Goal: Use online tool/utility: Utilize a website feature to perform a specific function

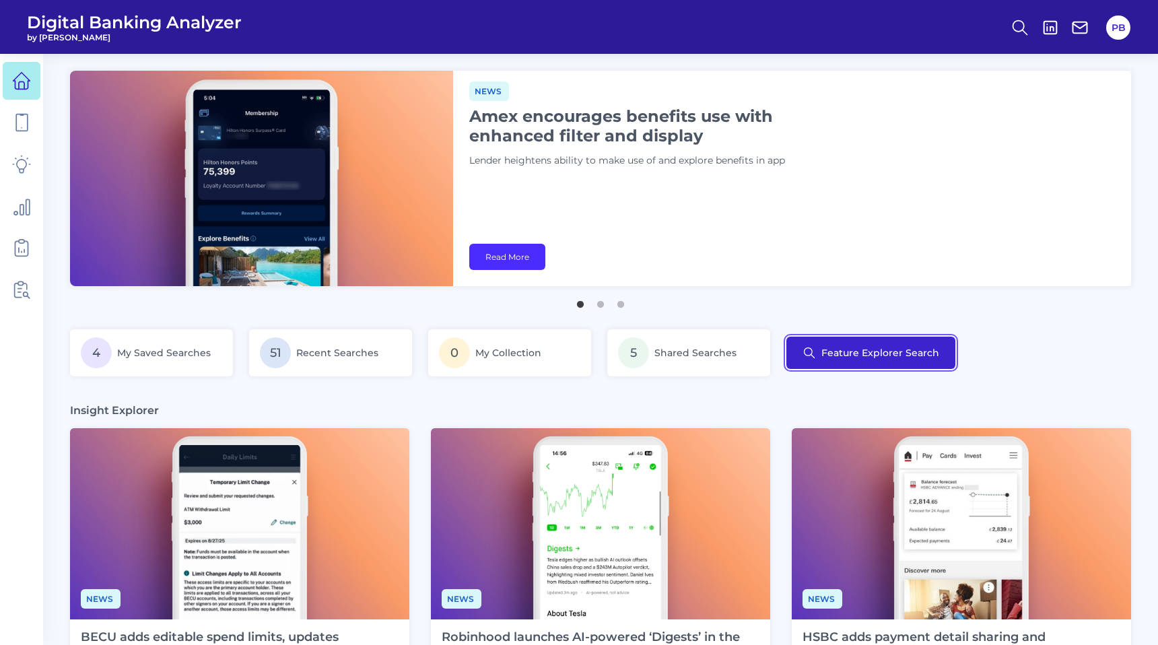
click at [881, 351] on button "Feature Explorer Search" at bounding box center [870, 353] width 169 height 32
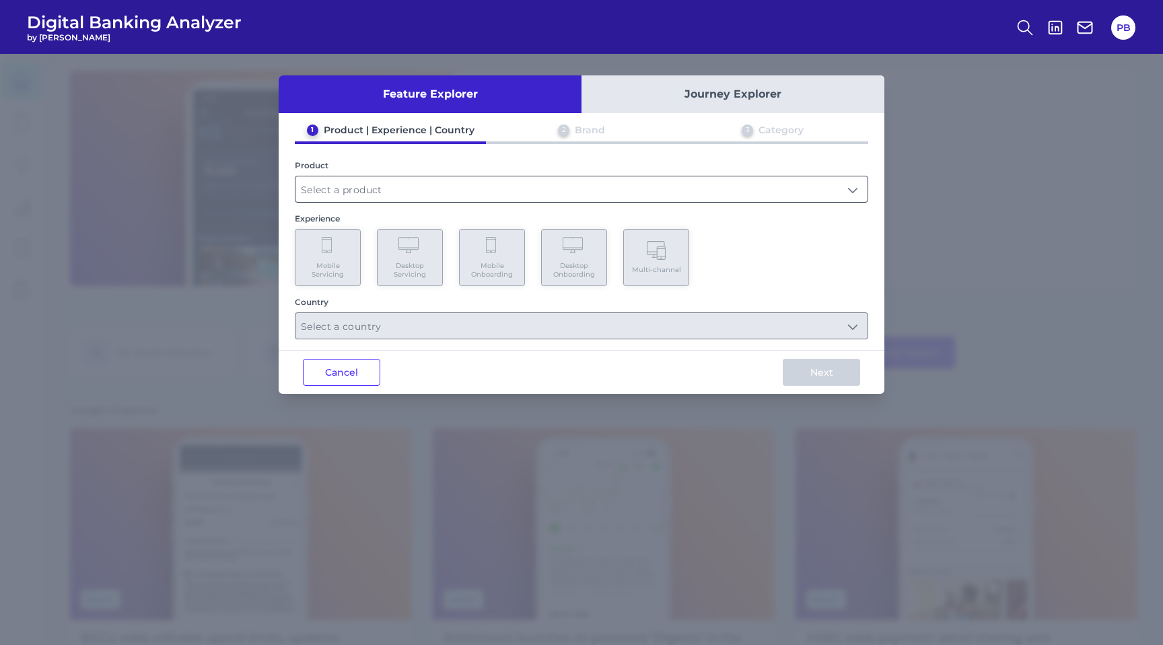
click at [452, 192] on input "text" at bounding box center [582, 189] width 572 height 26
click at [685, 81] on button "Journey Explorer" at bounding box center [733, 94] width 303 height 38
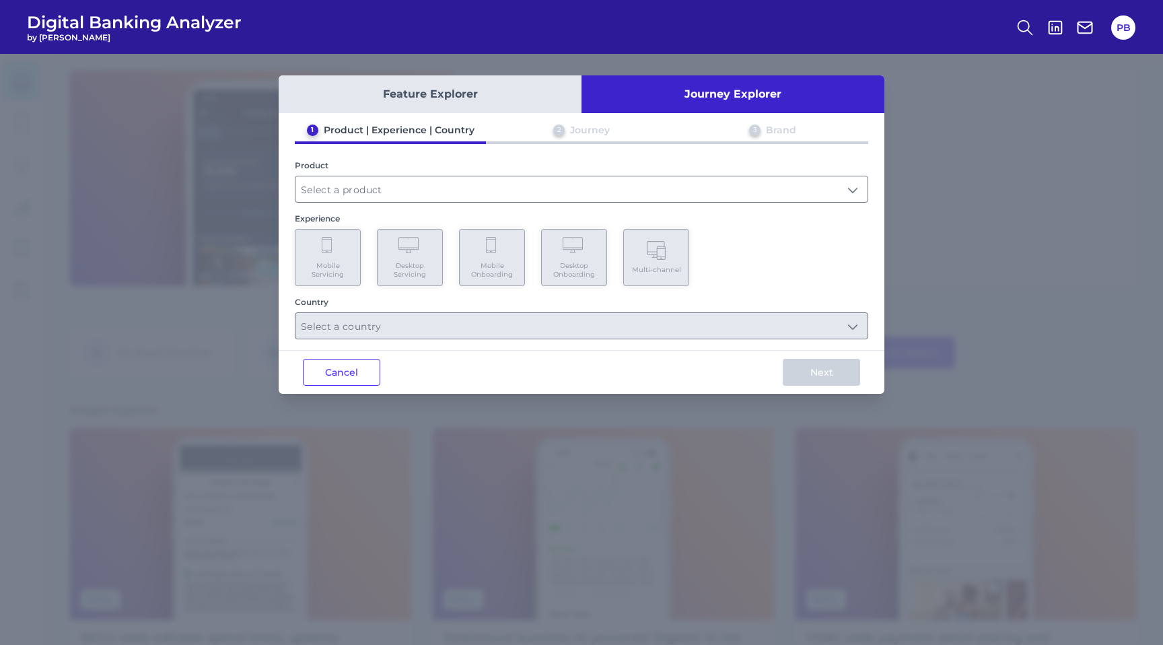
click at [592, 129] on div "Journey" at bounding box center [590, 130] width 40 height 12
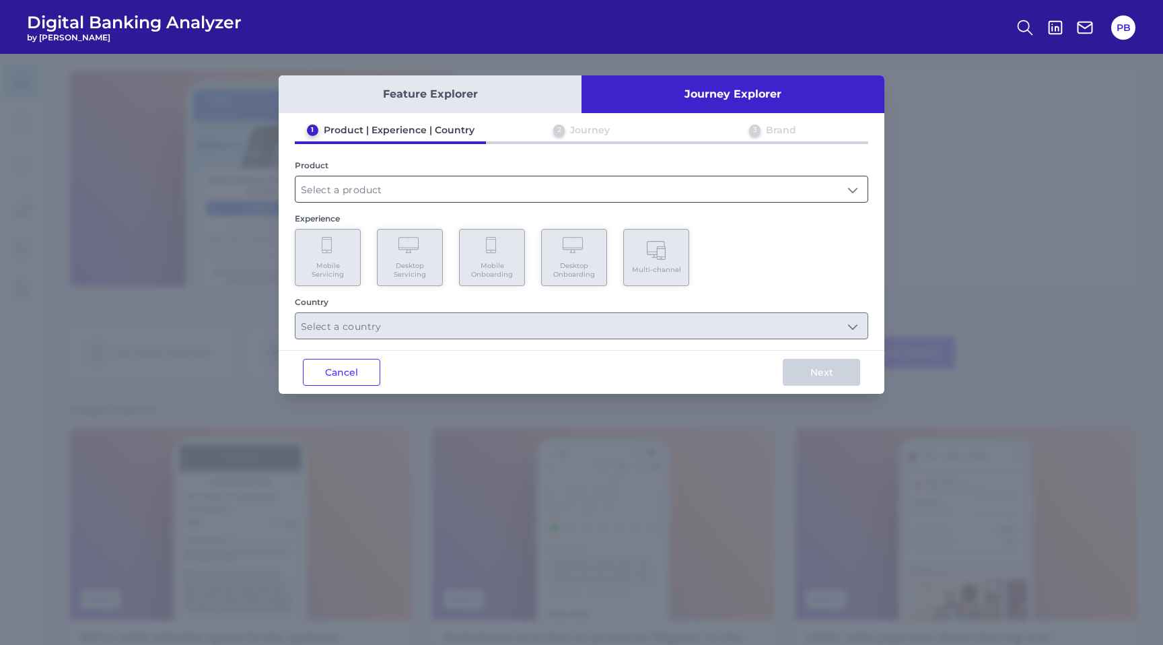
click at [571, 180] on input "text" at bounding box center [582, 189] width 572 height 26
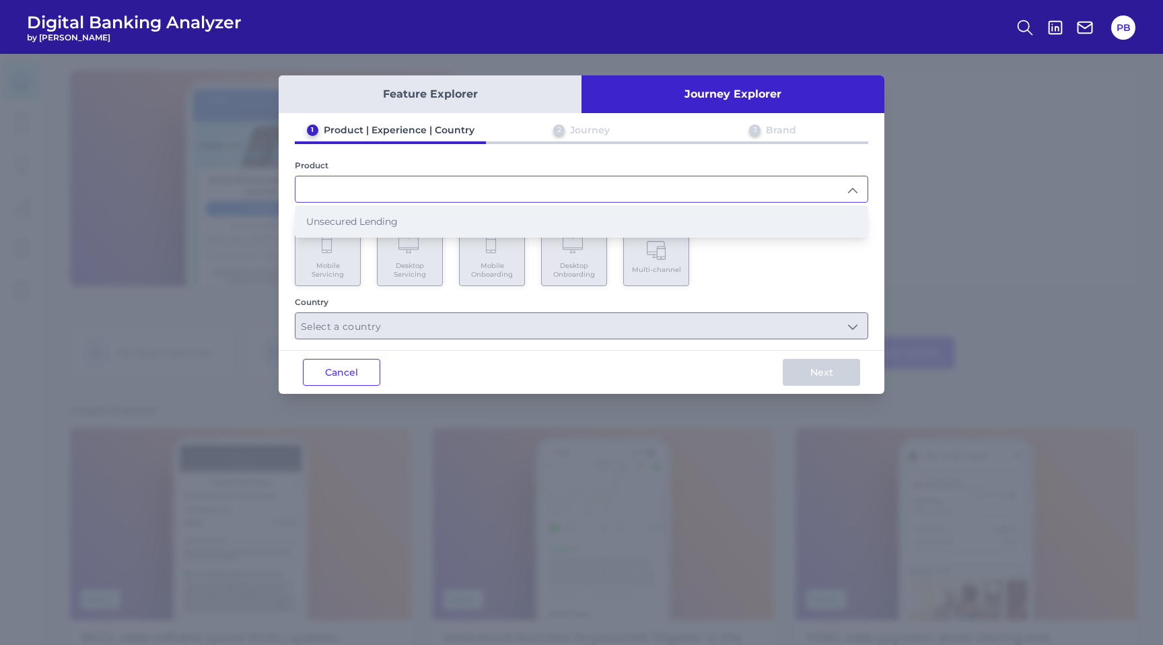
click at [549, 213] on li "Unsecured Lending" at bounding box center [582, 221] width 572 height 31
type input "Unsecured Lending"
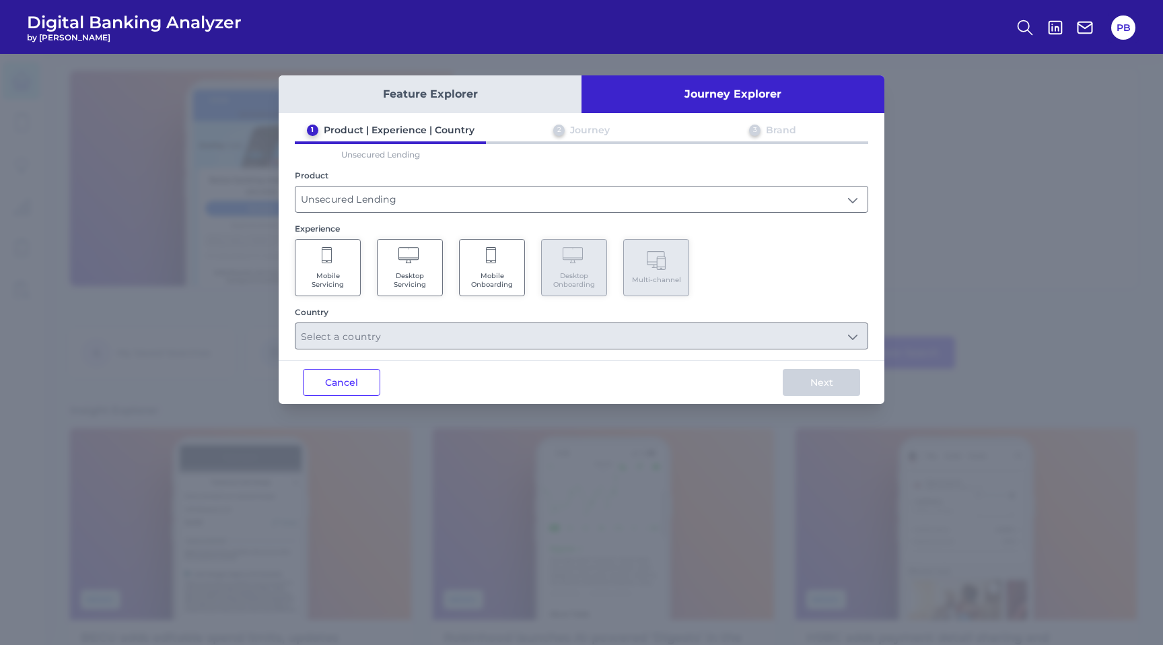
click at [500, 258] on Onboarding "Mobile Onboarding" at bounding box center [492, 267] width 66 height 57
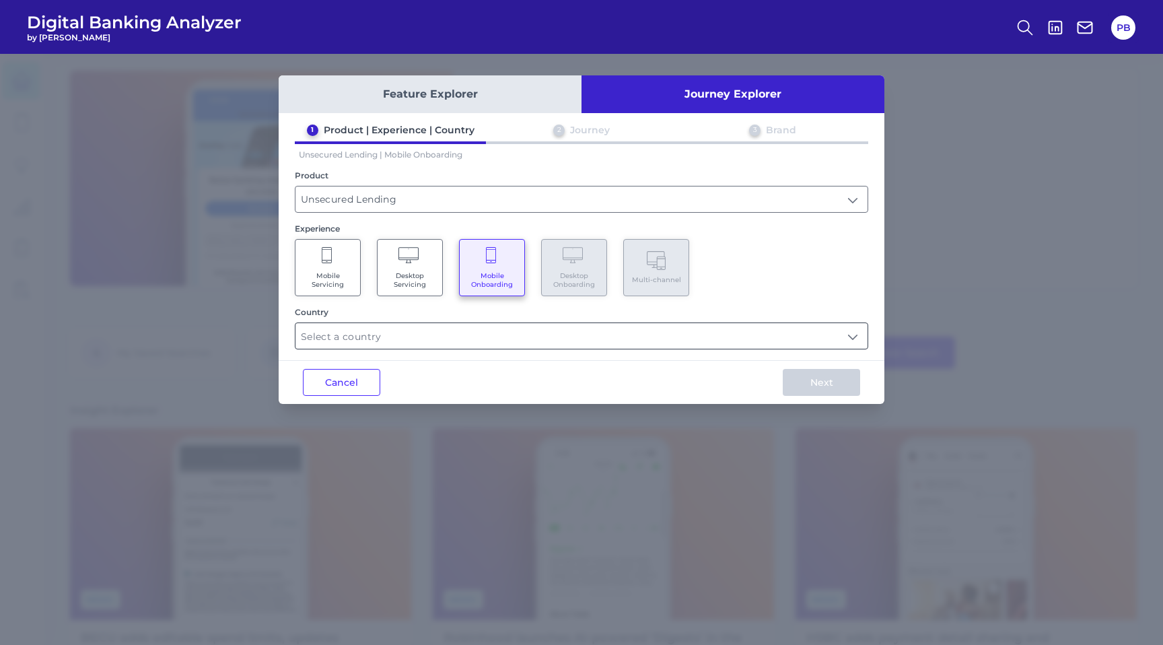
click at [487, 330] on input "text" at bounding box center [582, 336] width 572 height 26
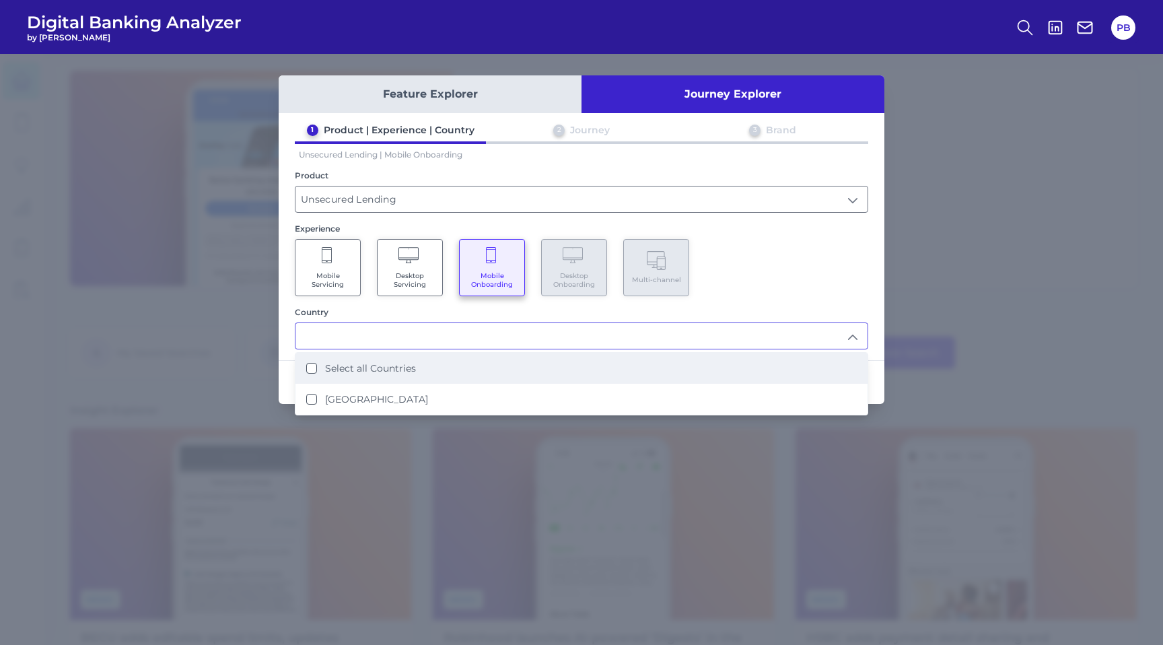
click at [464, 359] on li "Select all Countries" at bounding box center [582, 368] width 572 height 31
type input "Select all Countries"
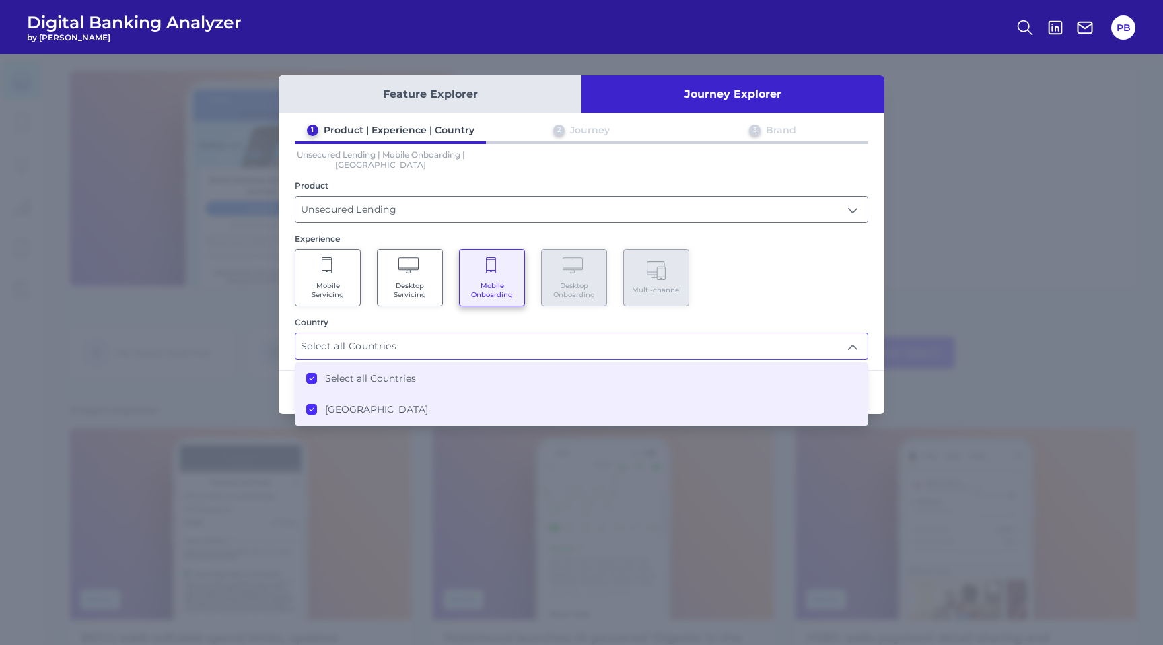
click at [870, 298] on div "1 Product | Experience | Country 2 Journey 3 Brand Unsecured Lending | Mobile O…" at bounding box center [582, 242] width 606 height 236
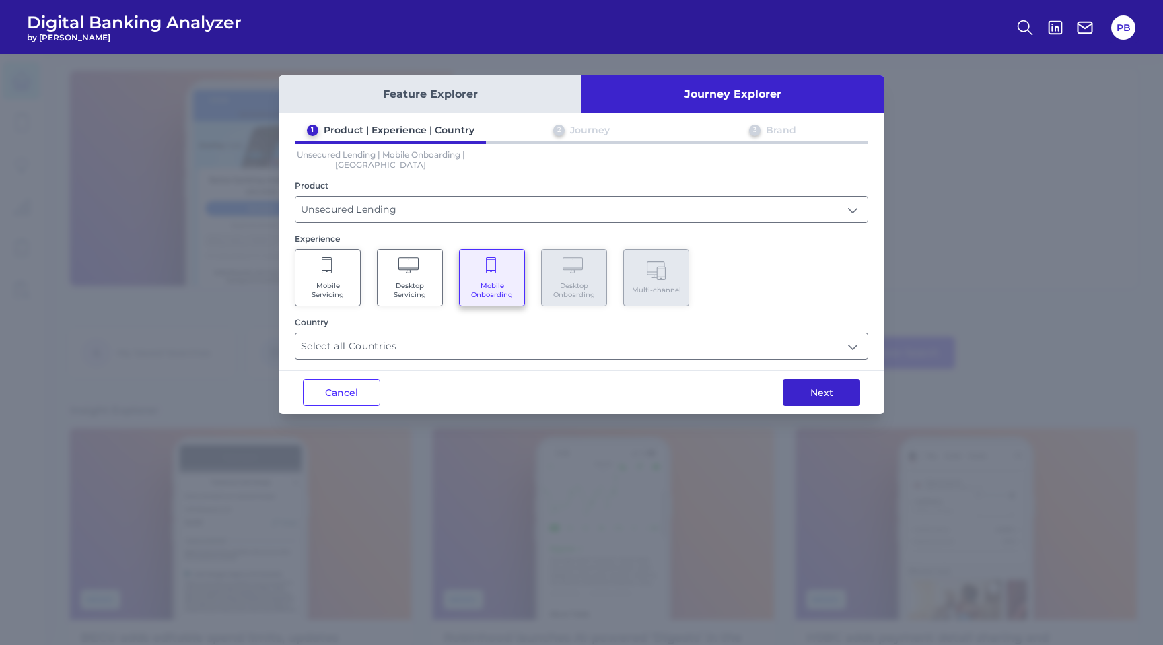
click at [841, 387] on button "Next" at bounding box center [821, 392] width 77 height 27
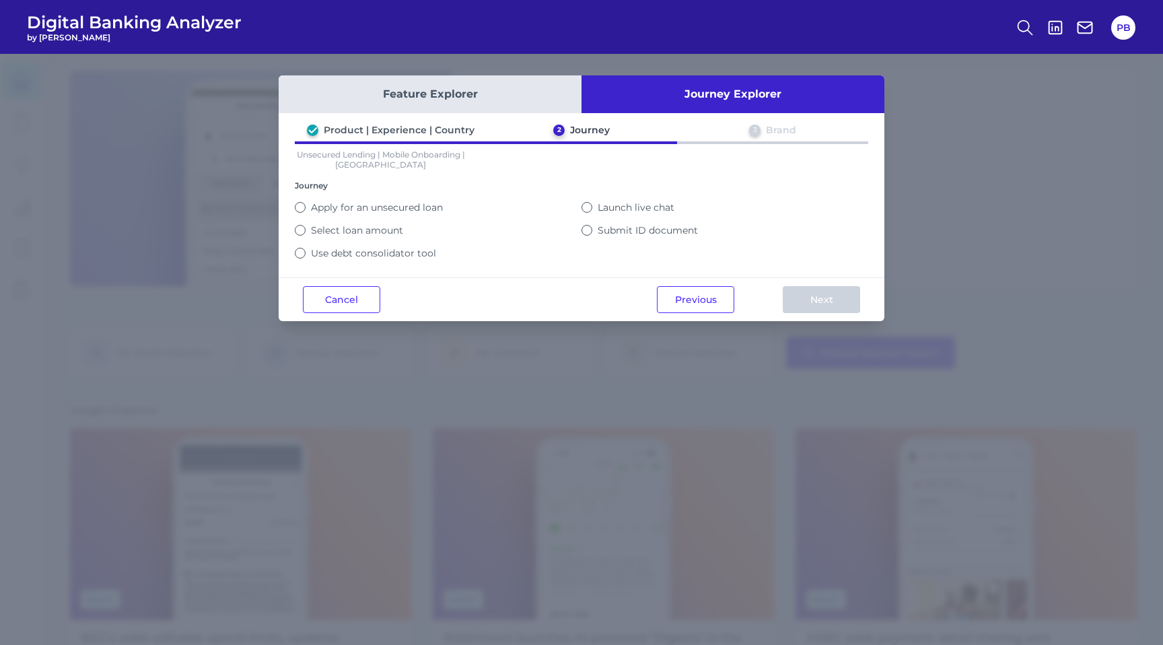
click at [502, 92] on button "Feature Explorer" at bounding box center [430, 94] width 303 height 38
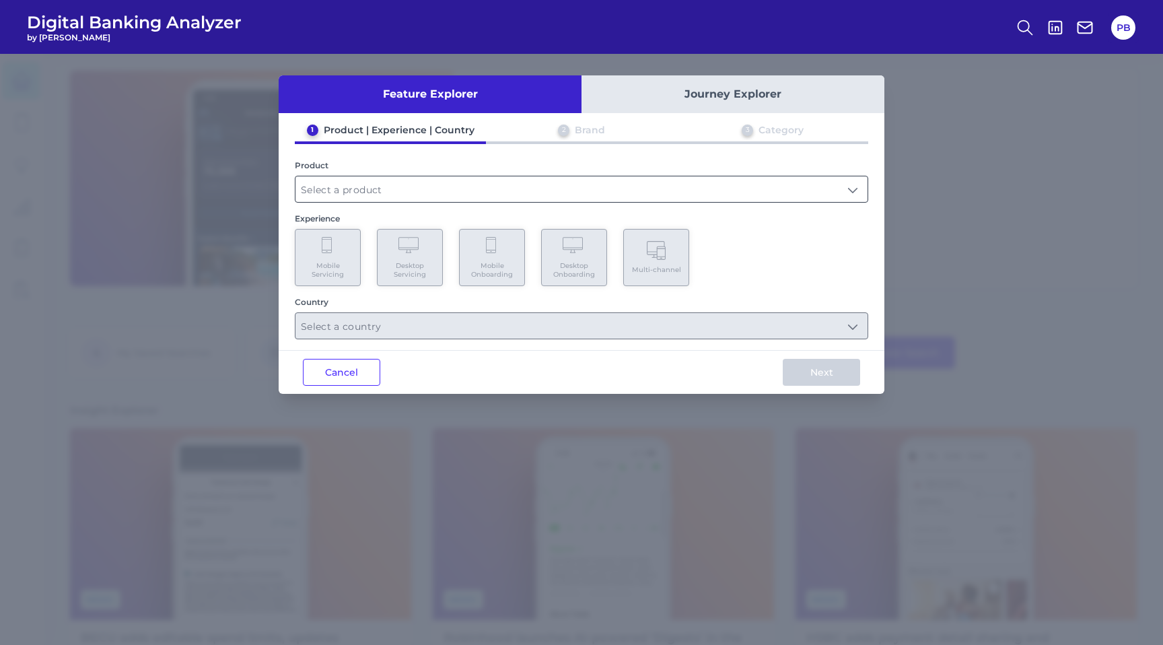
click at [441, 183] on input "text" at bounding box center [582, 189] width 572 height 26
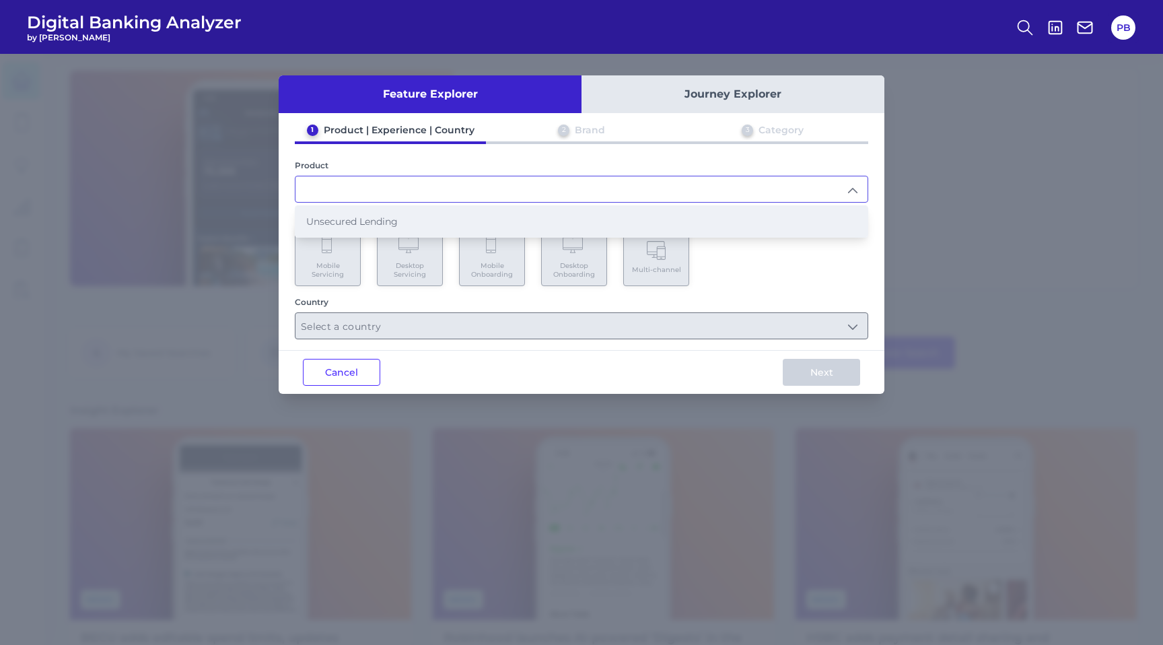
click at [418, 221] on li "Unsecured Lending" at bounding box center [582, 221] width 572 height 31
type input "Unsecured Lending"
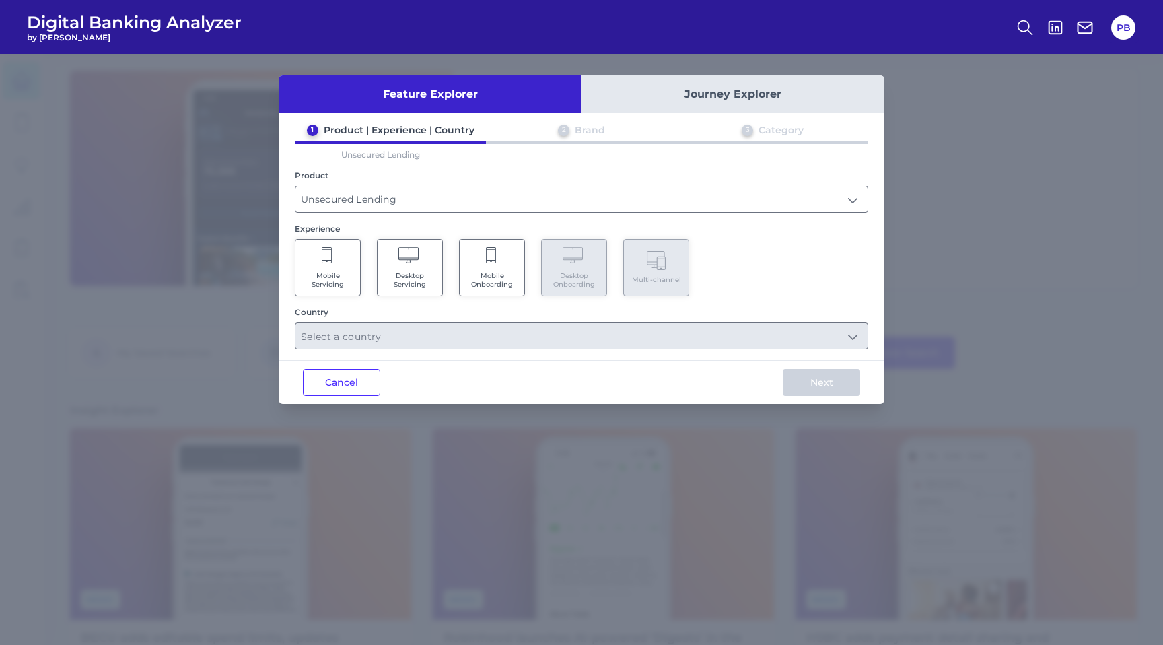
click at [425, 274] on span "Desktop Servicing" at bounding box center [409, 280] width 51 height 18
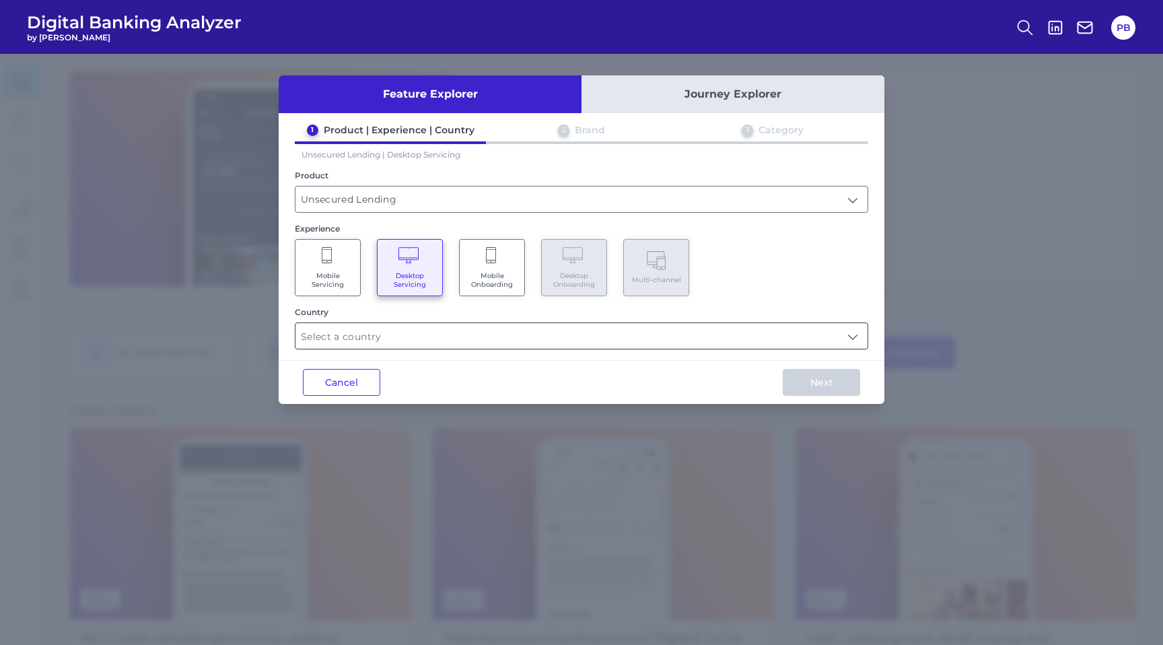
click at [417, 329] on input "text" at bounding box center [582, 336] width 572 height 26
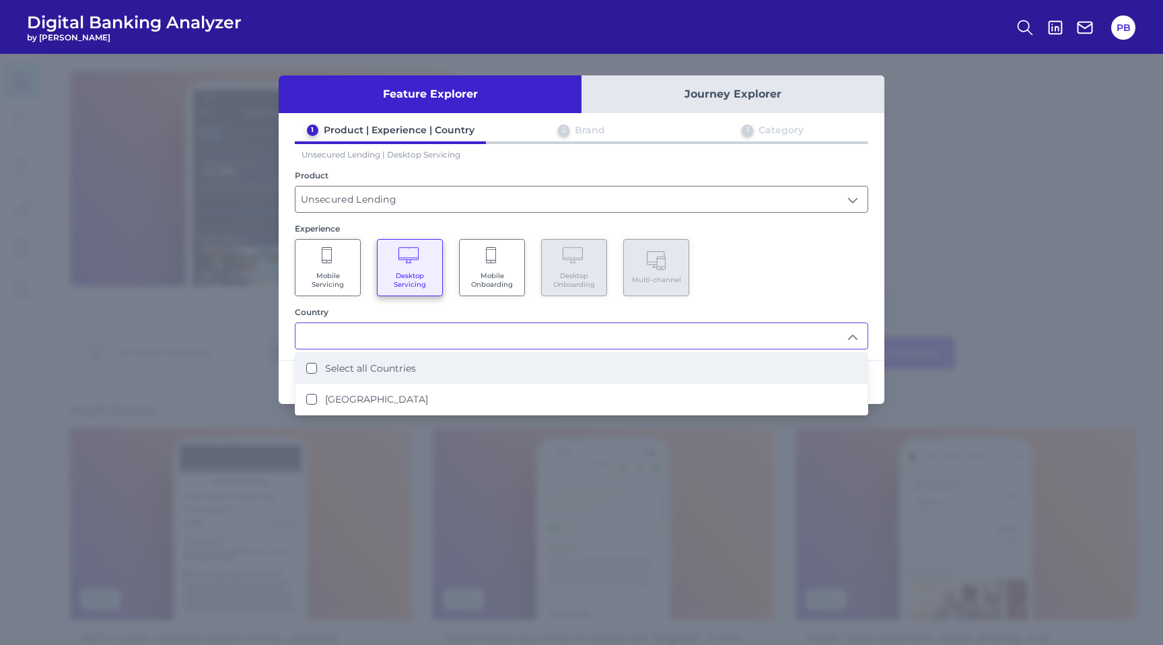
click at [398, 373] on li "Select all Countries" at bounding box center [582, 368] width 572 height 31
type input "Select all Countries"
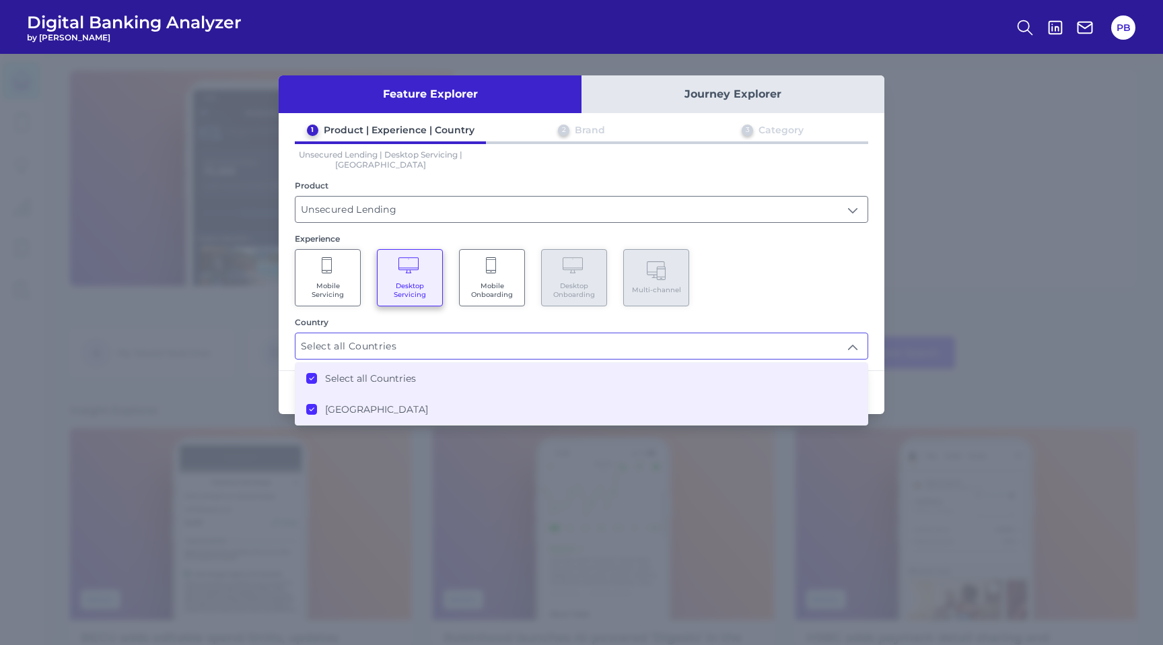
scroll to position [1, 0]
click at [861, 297] on div "Mobile Servicing Desktop Servicing Mobile Onboarding Desktop Onboarding Multi-c…" at bounding box center [582, 277] width 574 height 57
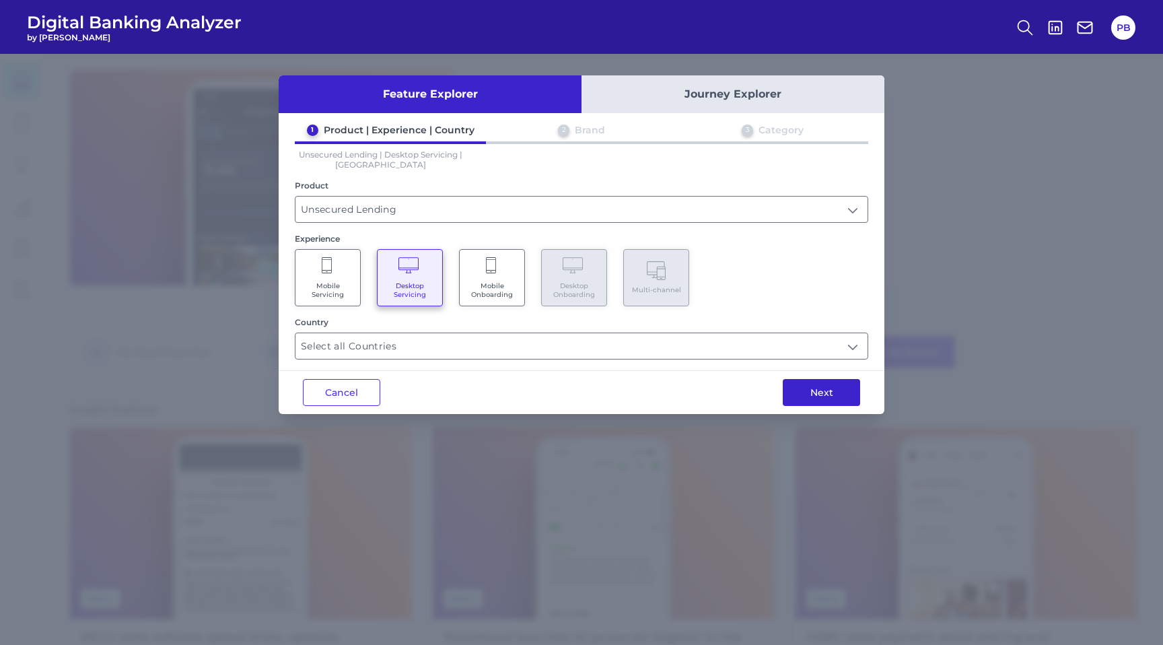
click at [835, 384] on button "Next" at bounding box center [821, 392] width 77 height 27
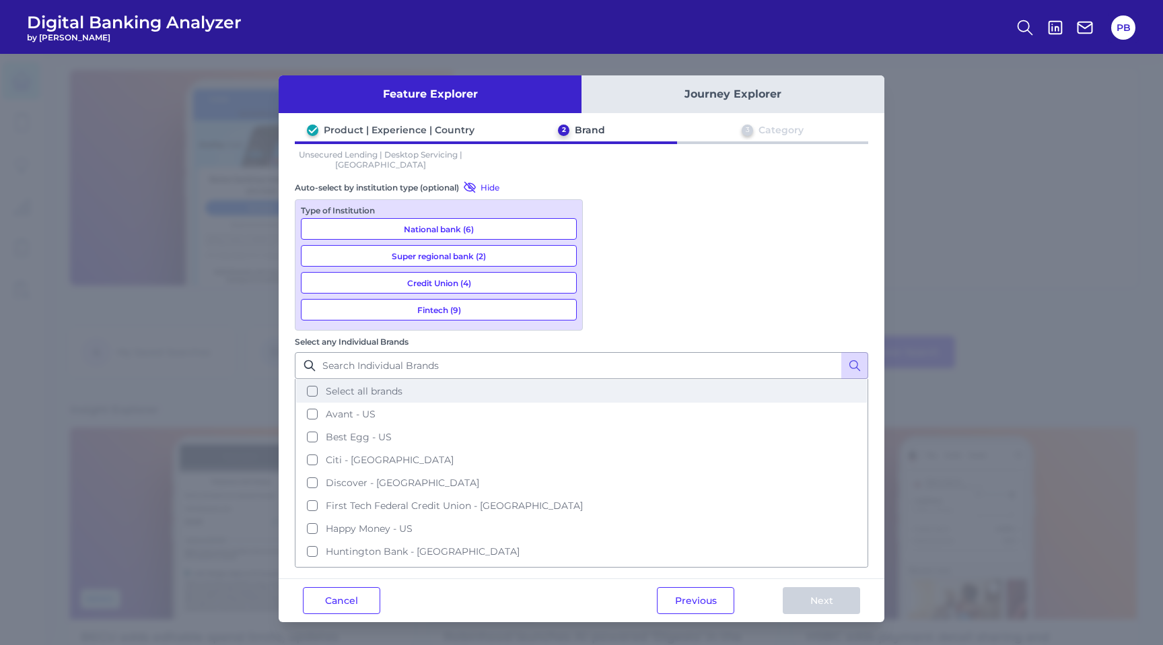
click at [608, 380] on button "Select all brands" at bounding box center [581, 391] width 571 height 23
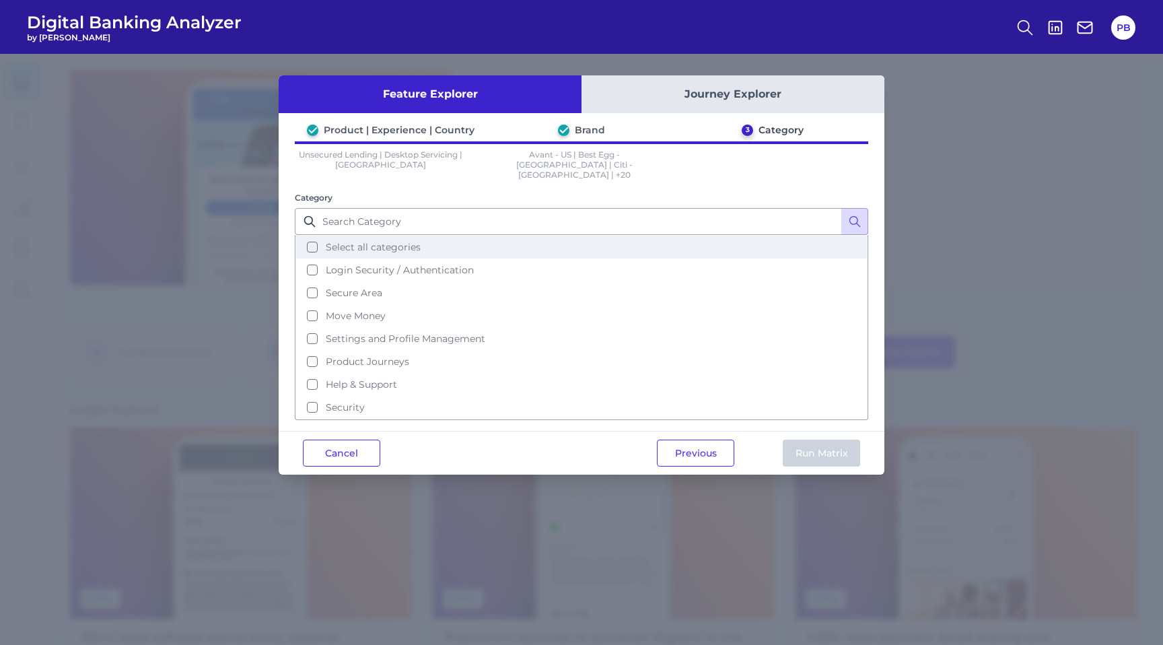
click at [310, 236] on button "Select all categories" at bounding box center [581, 247] width 571 height 23
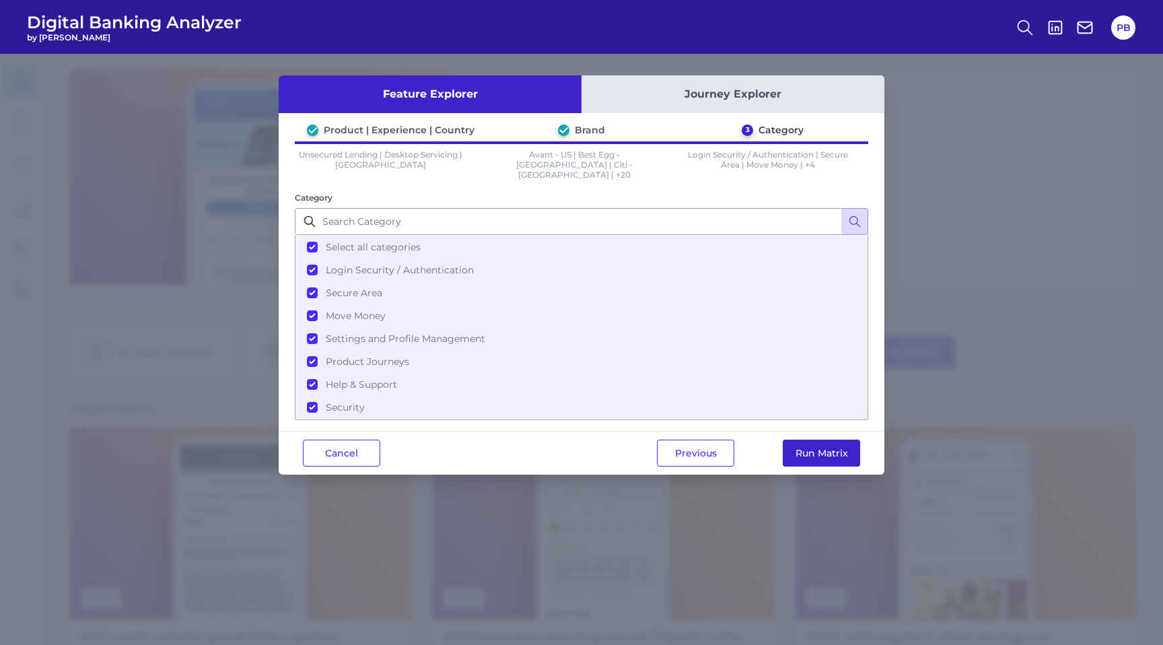
click at [840, 444] on button "Run Matrix" at bounding box center [821, 453] width 77 height 27
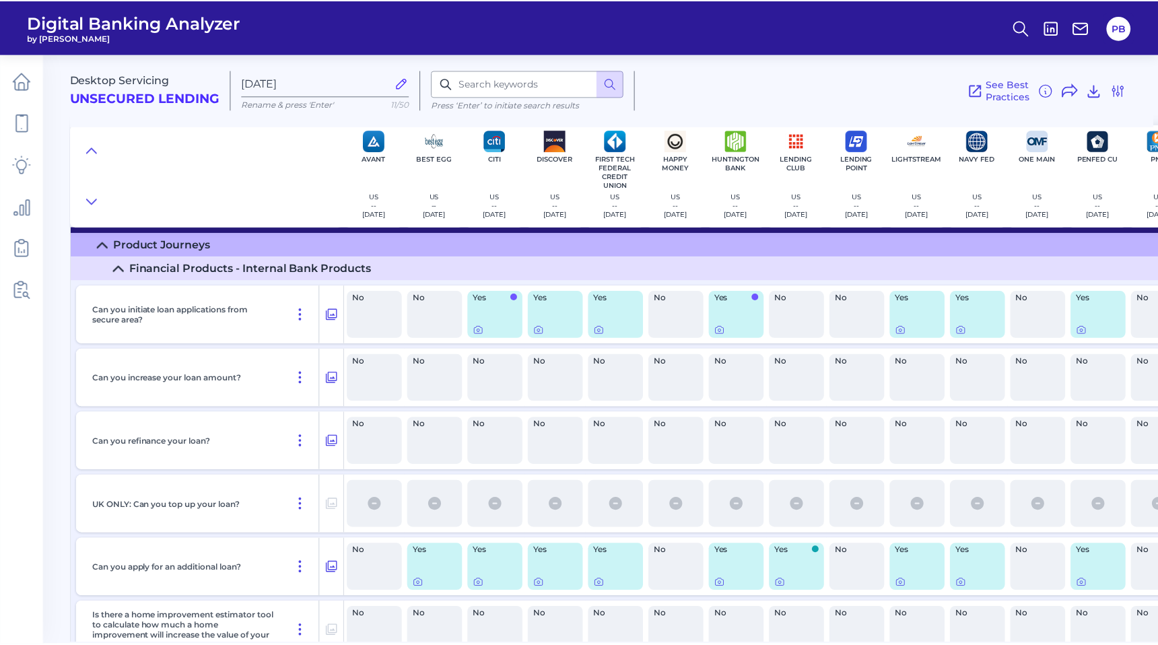
scroll to position [6794, 0]
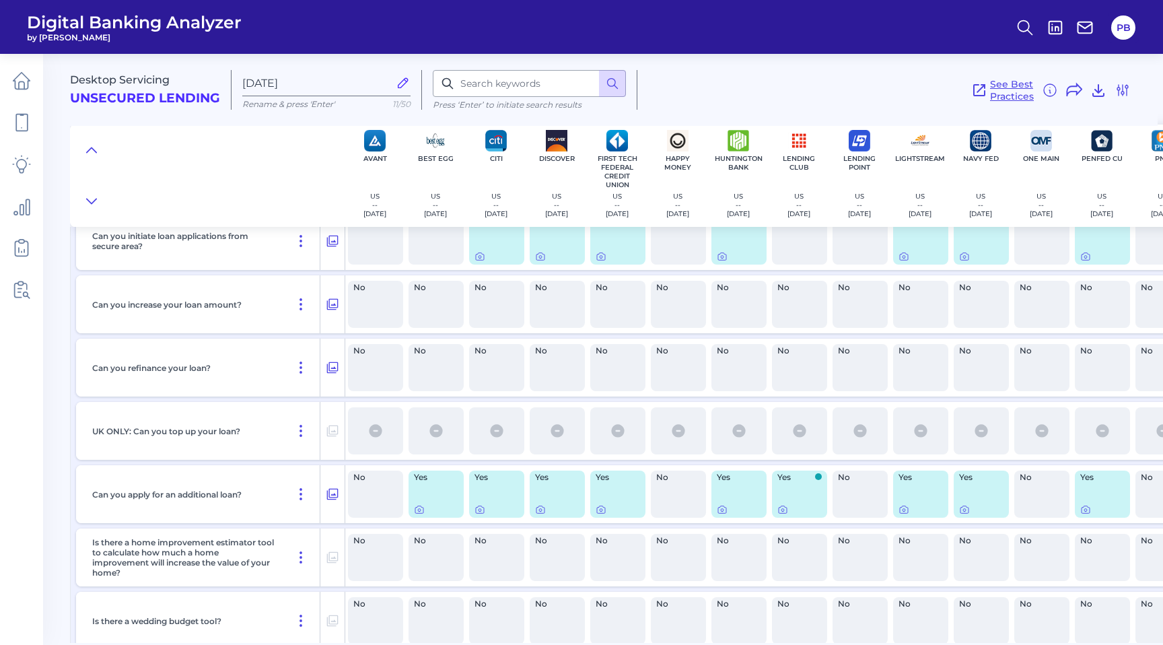
click at [986, 92] on icon at bounding box center [979, 90] width 16 height 16
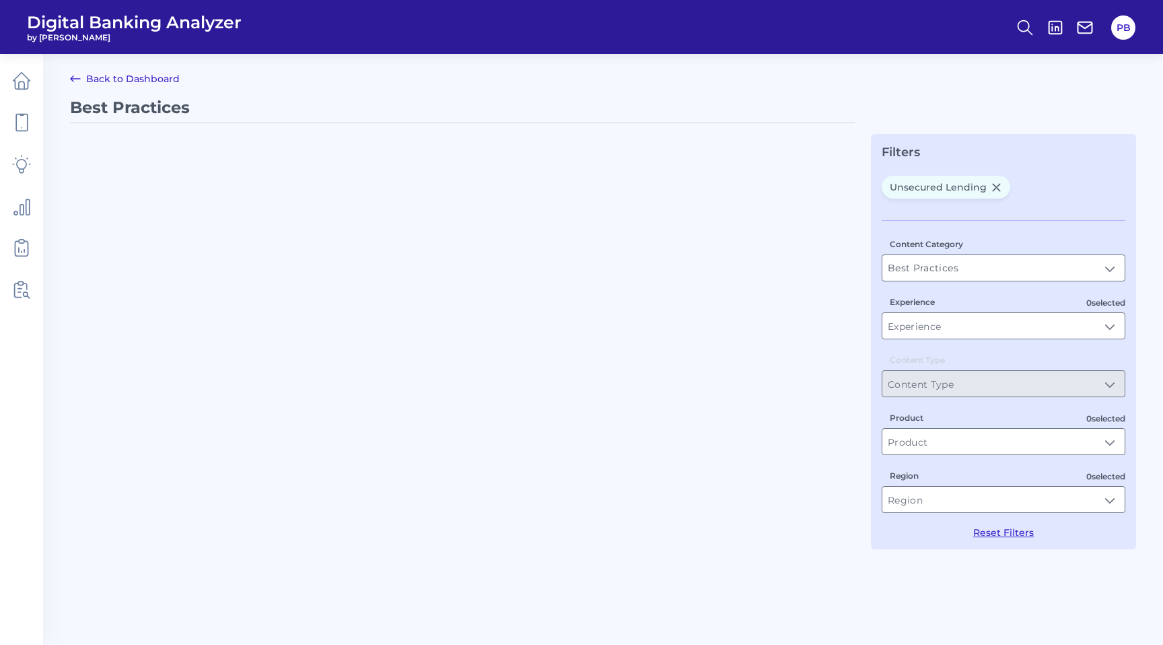
type input "Unsecured Lending"
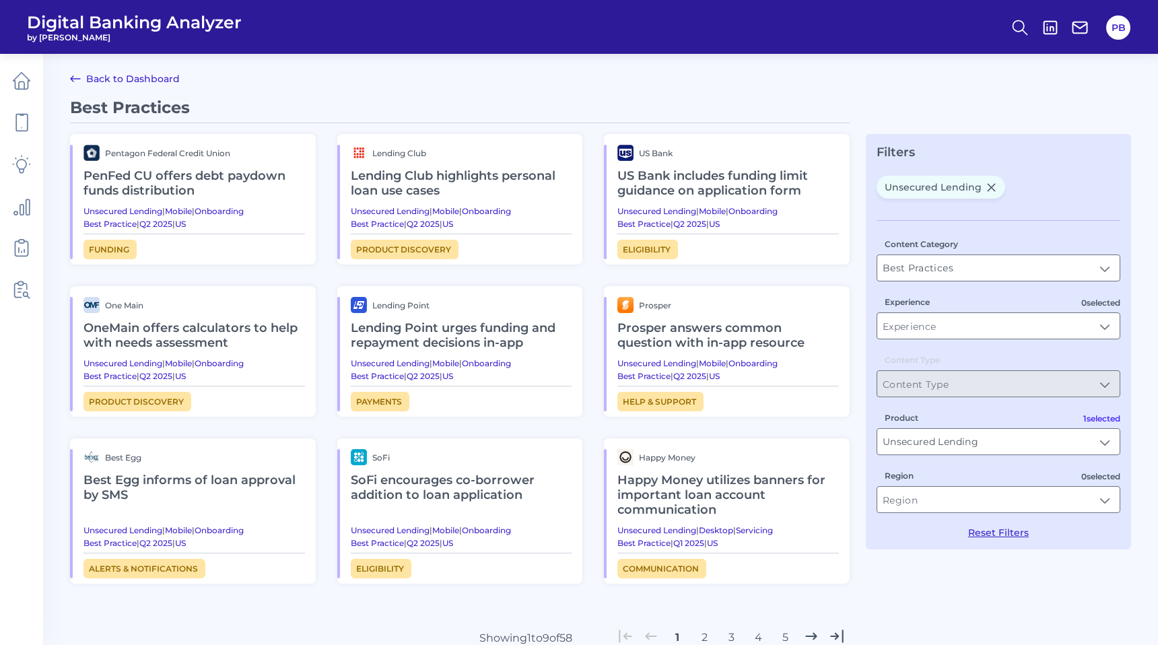
scroll to position [118, 0]
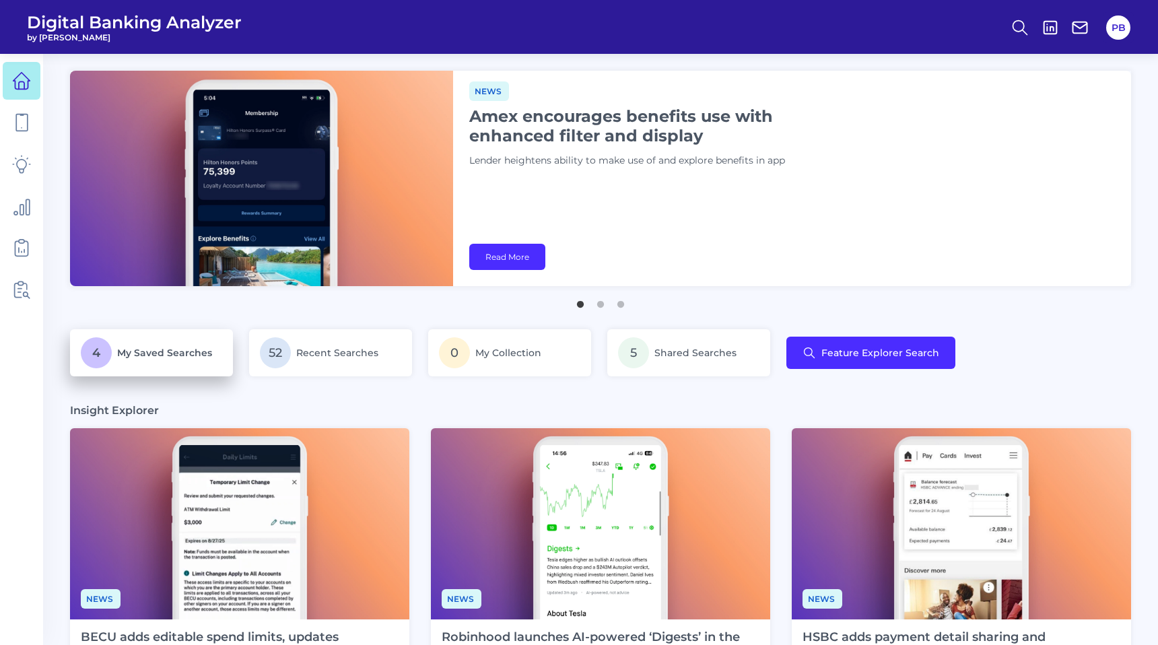
click at [185, 355] on span "My Saved Searches" at bounding box center [164, 353] width 95 height 12
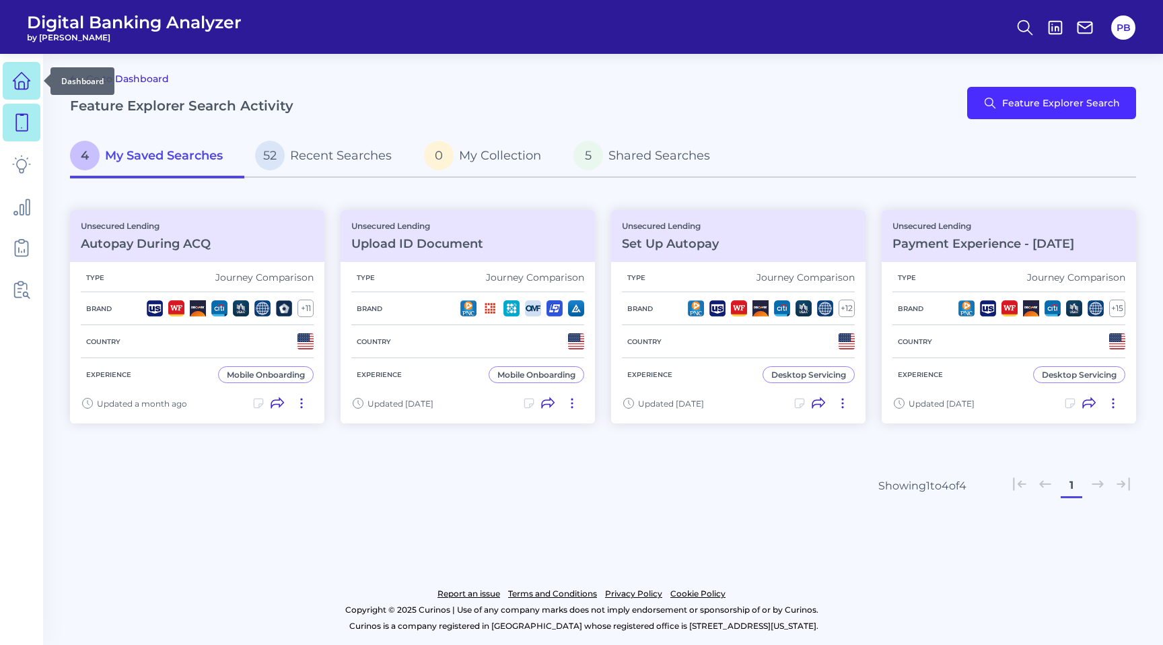
click at [14, 88] on icon at bounding box center [21, 80] width 19 height 19
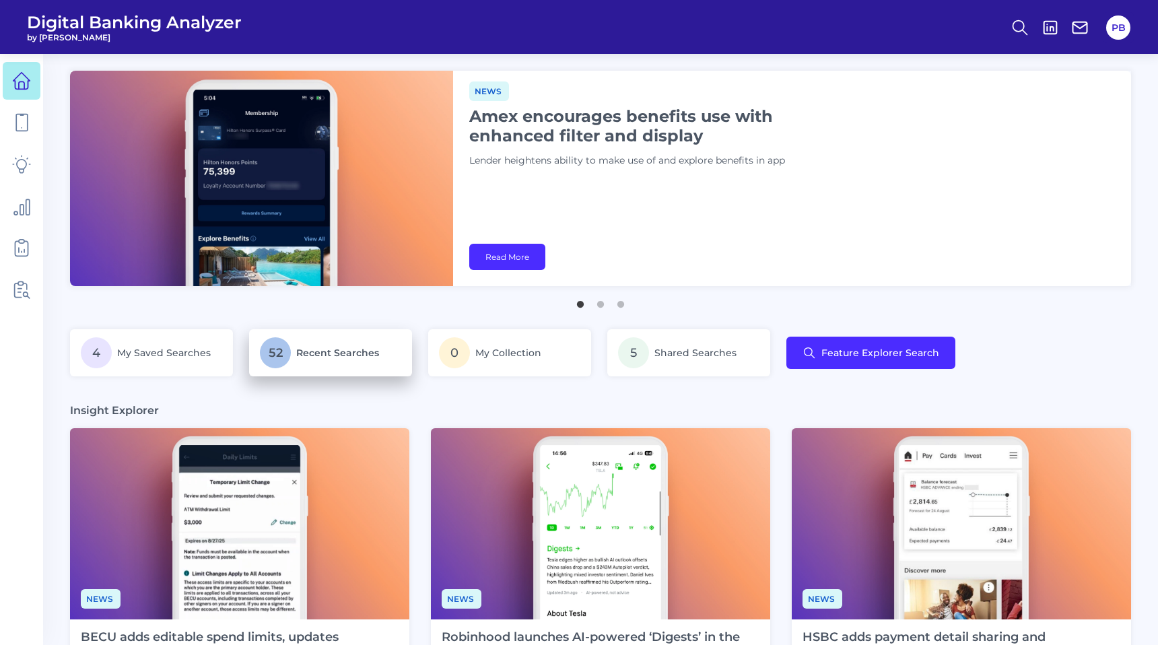
click at [320, 341] on p "52 Recent Searches" at bounding box center [330, 352] width 141 height 31
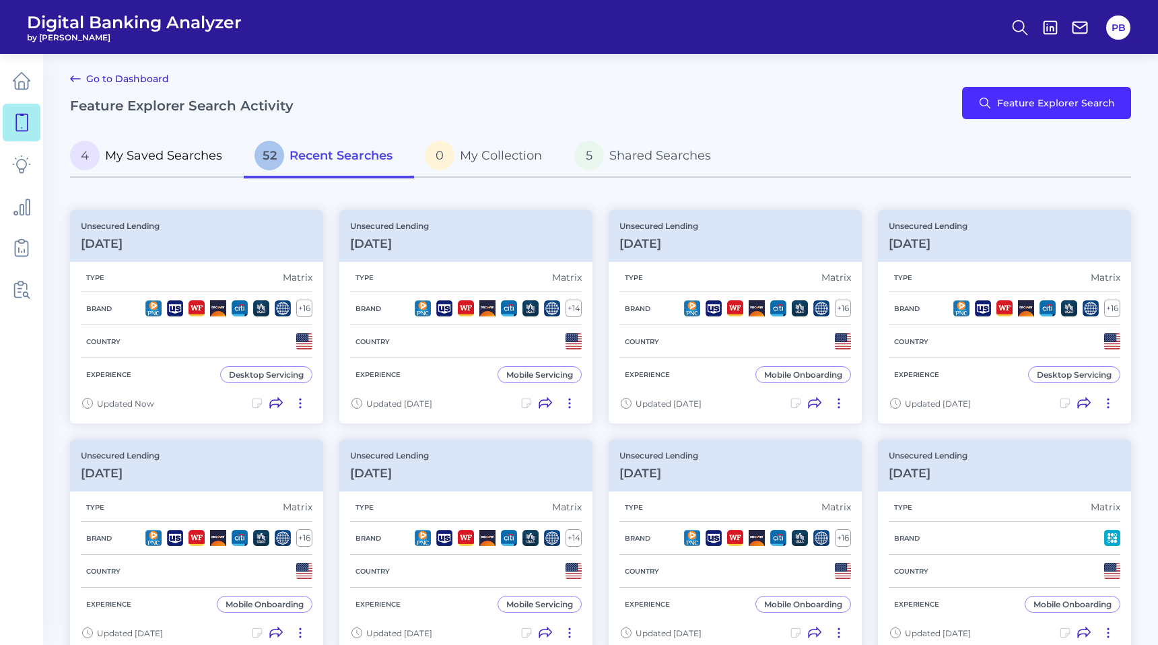
click at [178, 146] on p "4 My Saved Searches" at bounding box center [146, 156] width 152 height 30
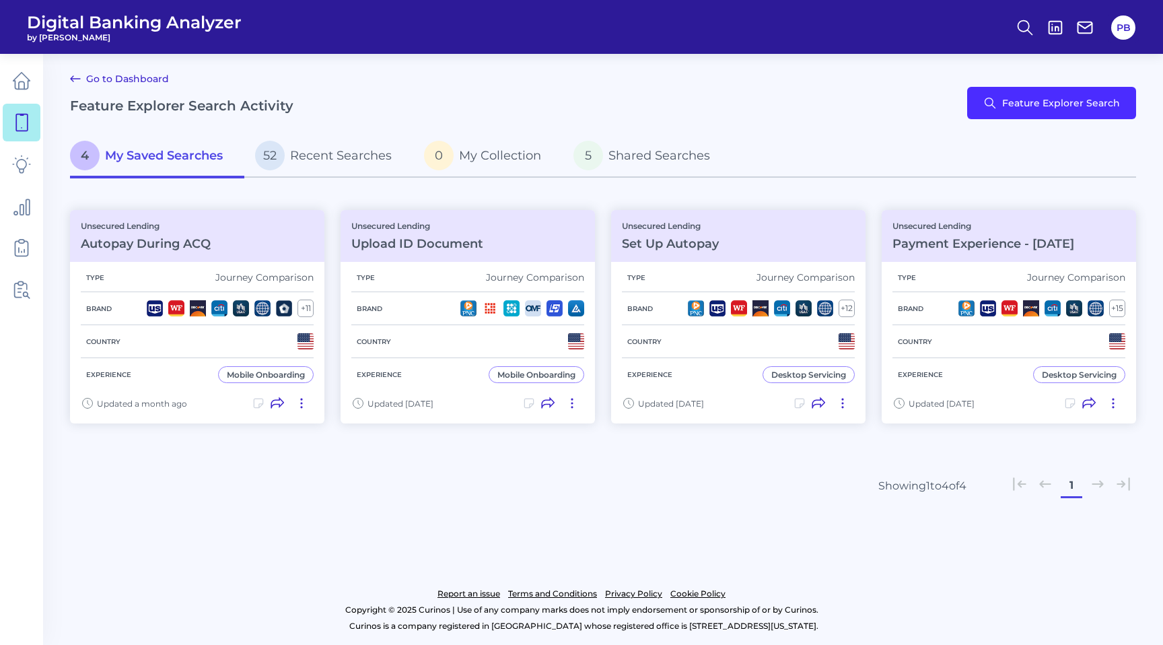
click at [79, 82] on icon at bounding box center [75, 79] width 16 height 16
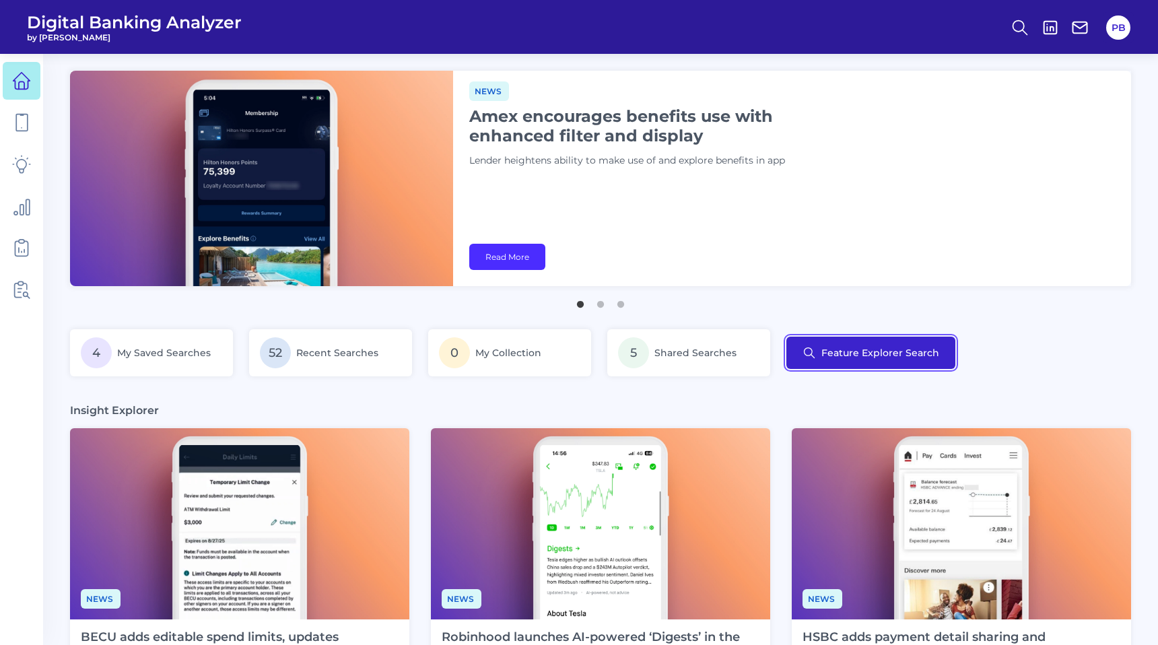
click at [836, 355] on button "Feature Explorer Search" at bounding box center [870, 353] width 169 height 32
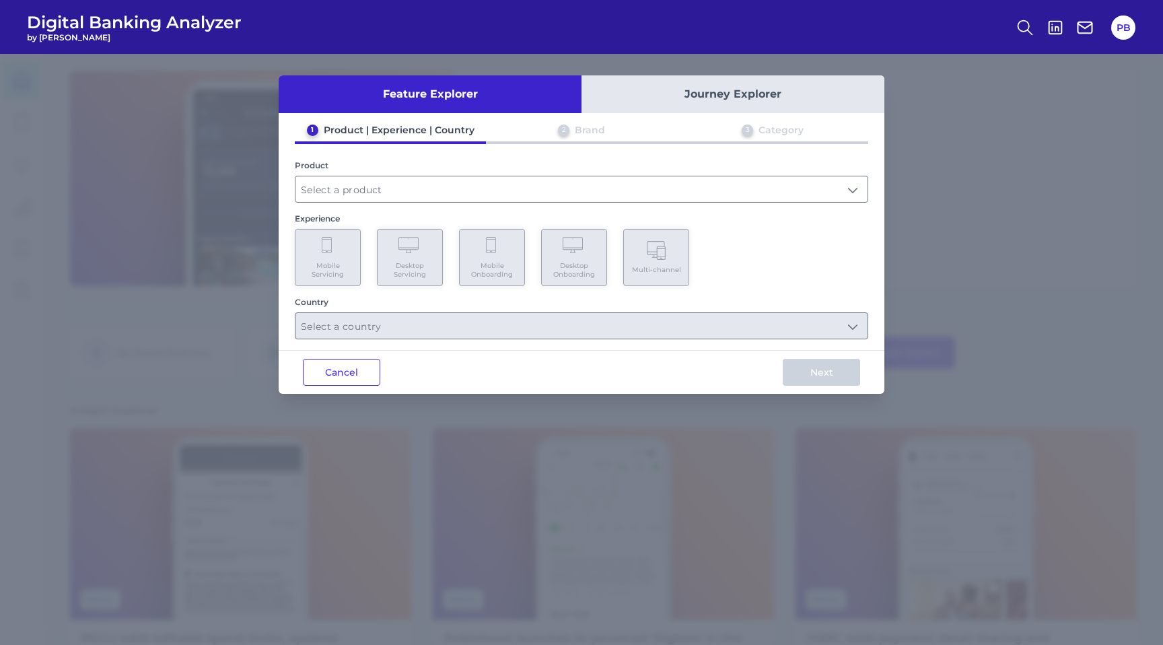
click at [740, 101] on button "Journey Explorer" at bounding box center [733, 94] width 303 height 38
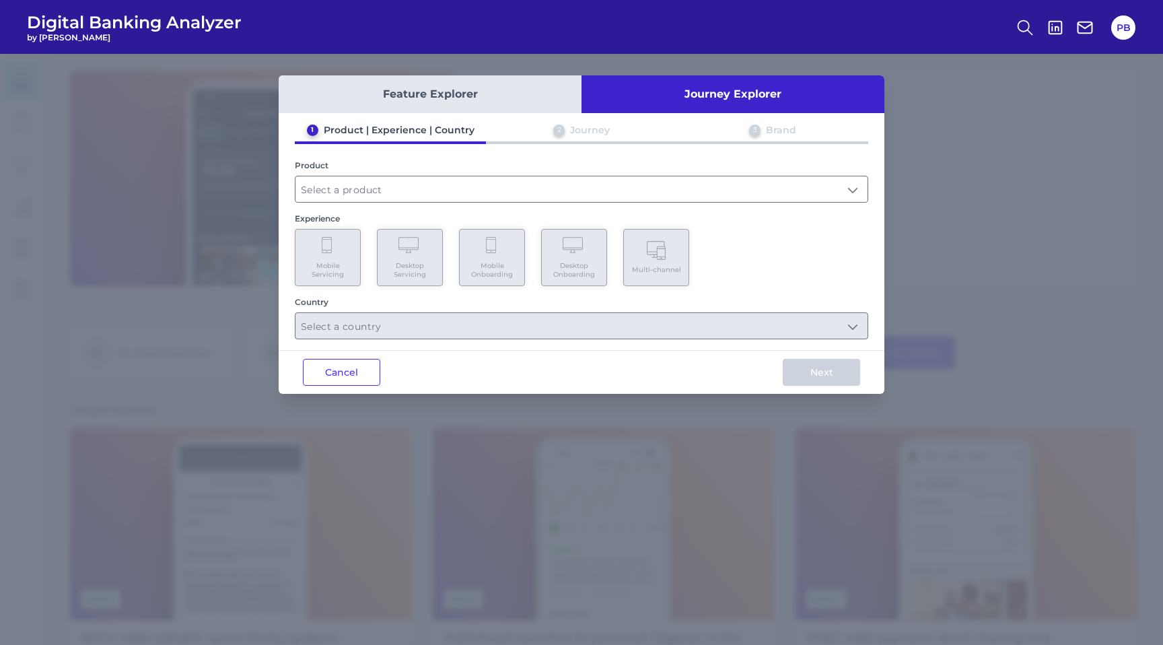
click at [605, 133] on div "Journey" at bounding box center [590, 130] width 40 height 12
click at [581, 188] on input "text" at bounding box center [582, 189] width 572 height 26
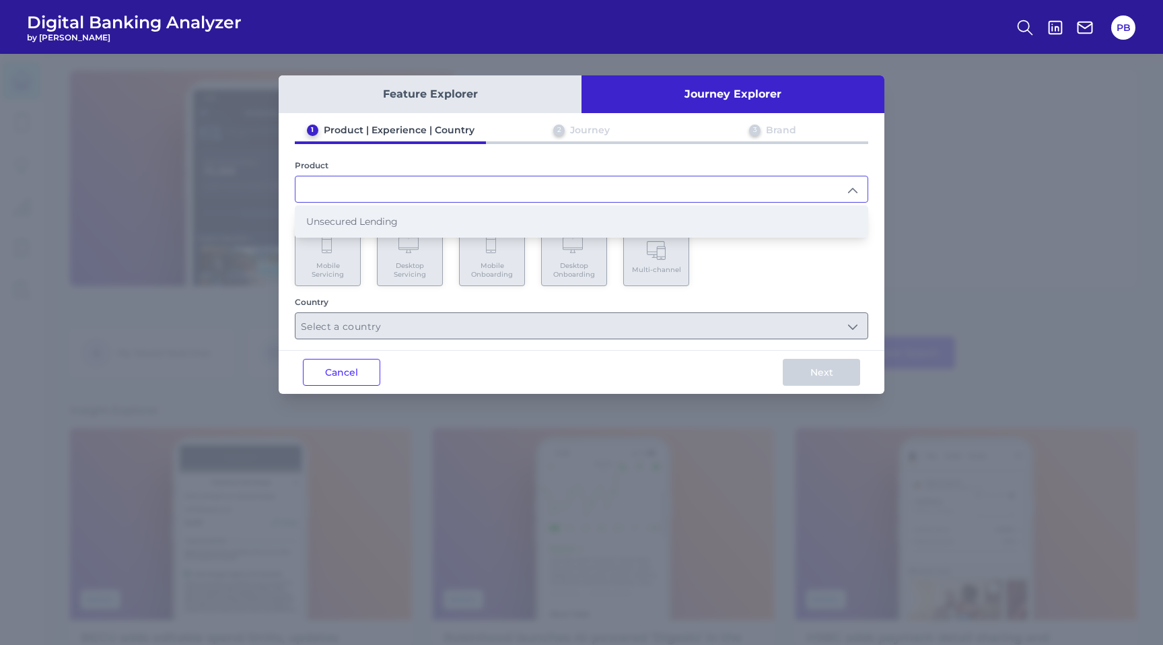
click at [550, 222] on li "Unsecured Lending" at bounding box center [582, 221] width 572 height 31
type input "Unsecured Lending"
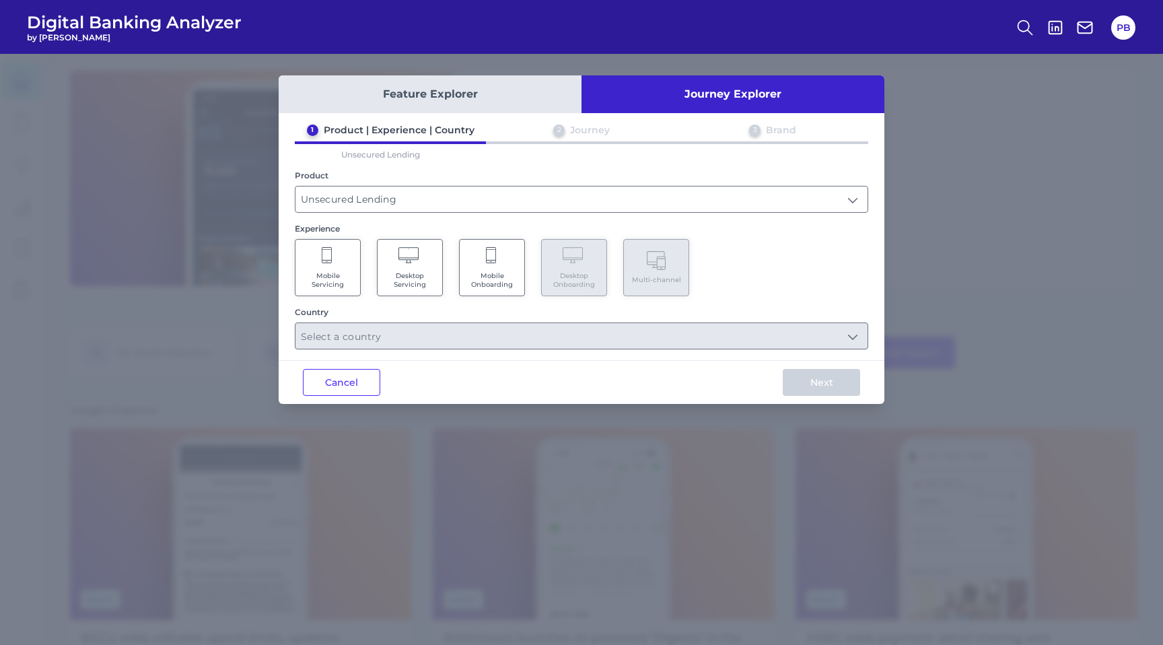
click at [329, 273] on span "Mobile Servicing" at bounding box center [327, 280] width 51 height 18
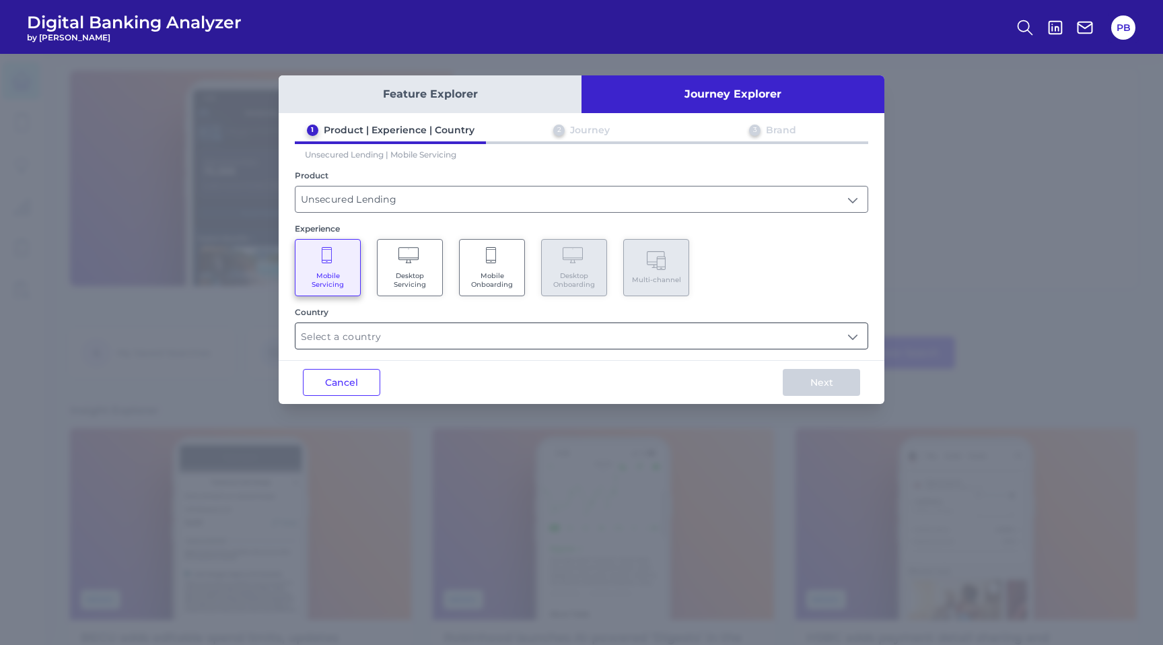
click at [473, 340] on input "text" at bounding box center [582, 336] width 572 height 26
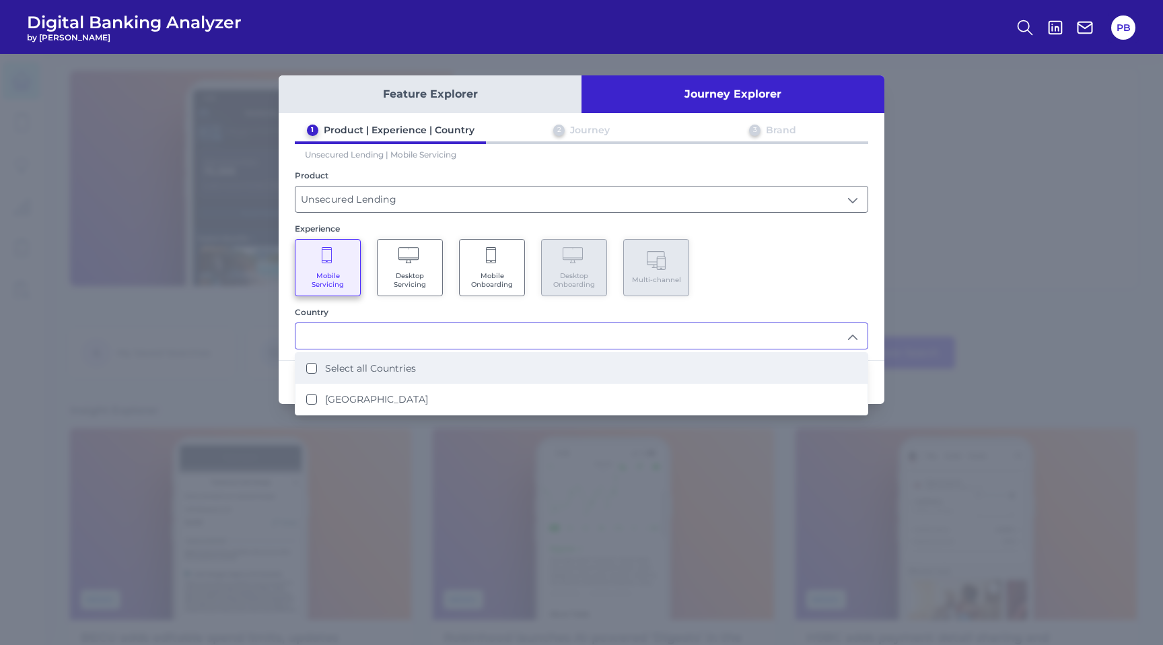
click at [460, 366] on li "Select all Countries" at bounding box center [582, 368] width 572 height 31
type input "Select all Countries"
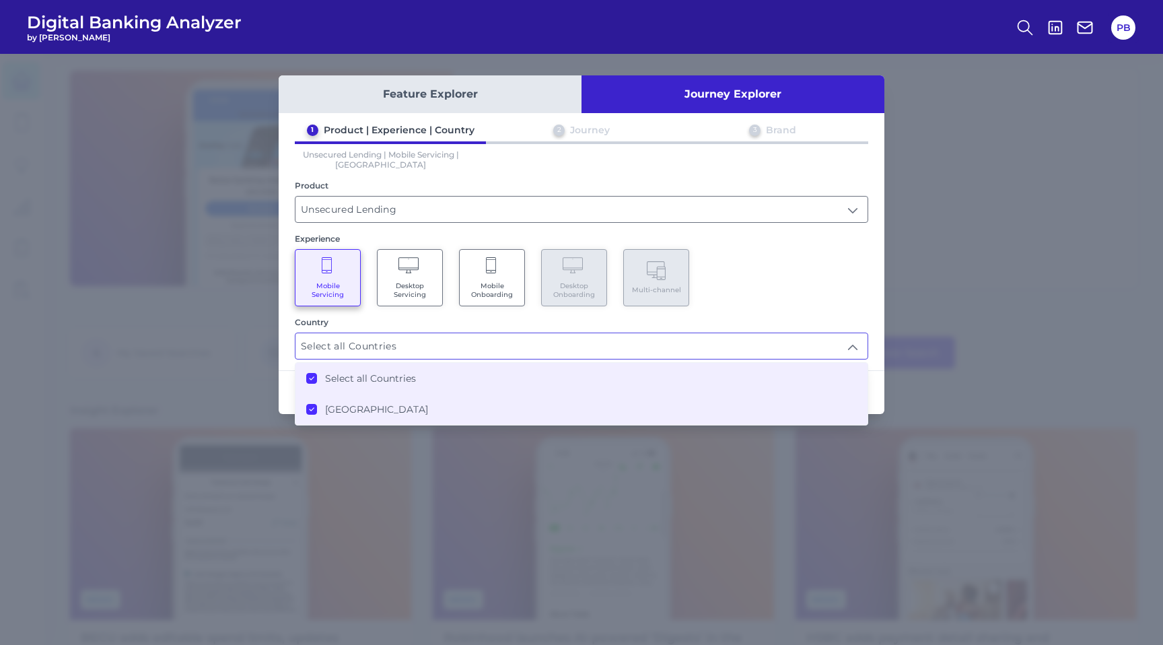
click at [840, 277] on div "Mobile Servicing Desktop Servicing Mobile Onboarding Desktop Onboarding Multi-c…" at bounding box center [582, 277] width 574 height 57
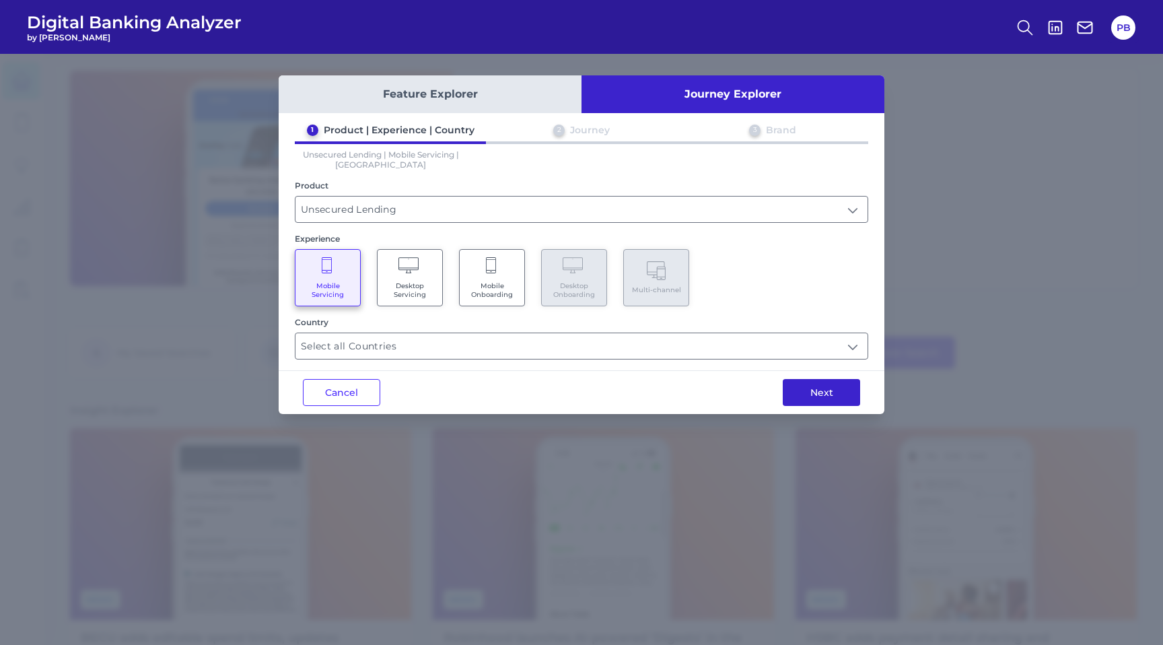
click at [808, 379] on button "Next" at bounding box center [821, 392] width 77 height 27
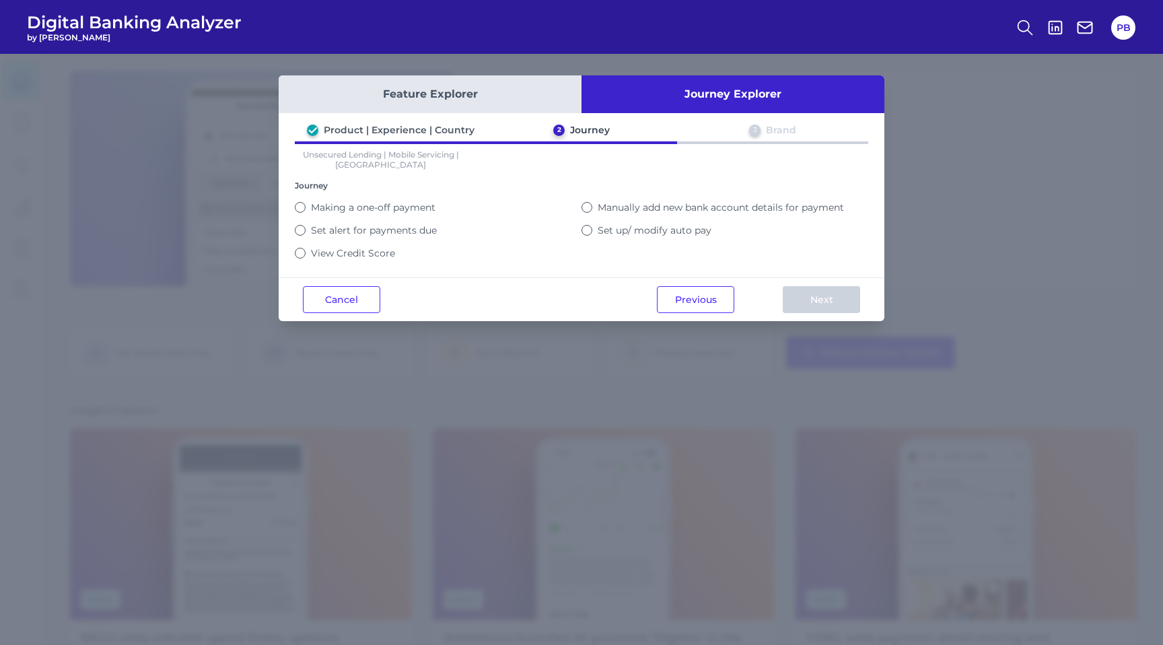
click at [300, 249] on button "View Credit Score" at bounding box center [300, 253] width 11 height 11
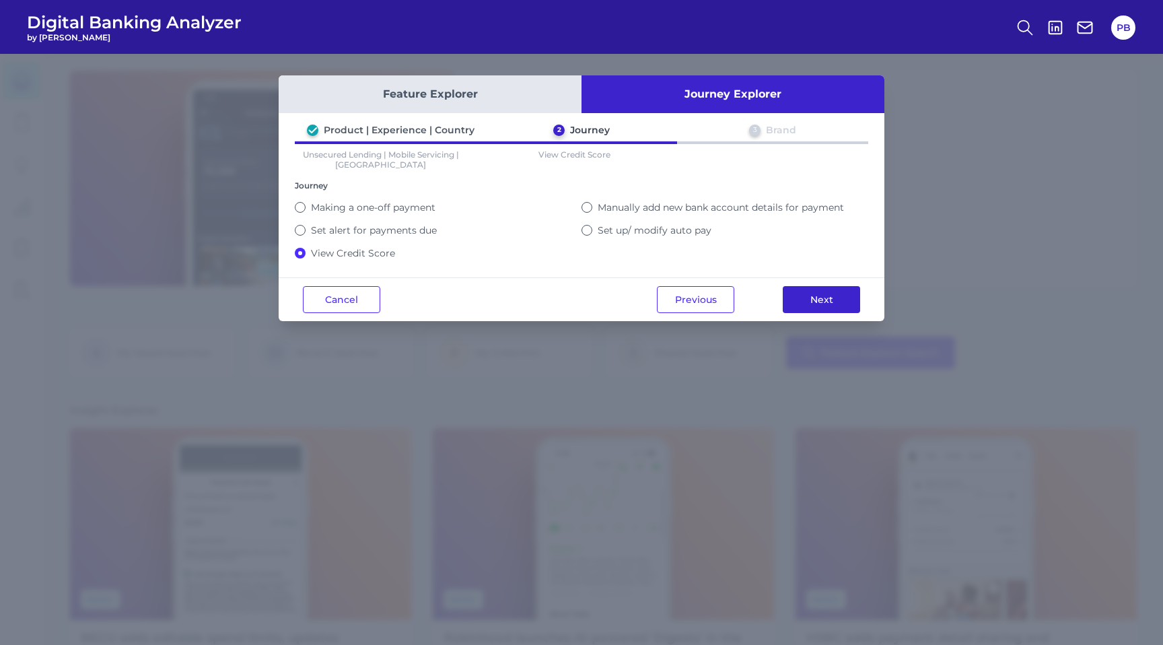
click at [806, 300] on button "Next" at bounding box center [821, 299] width 77 height 27
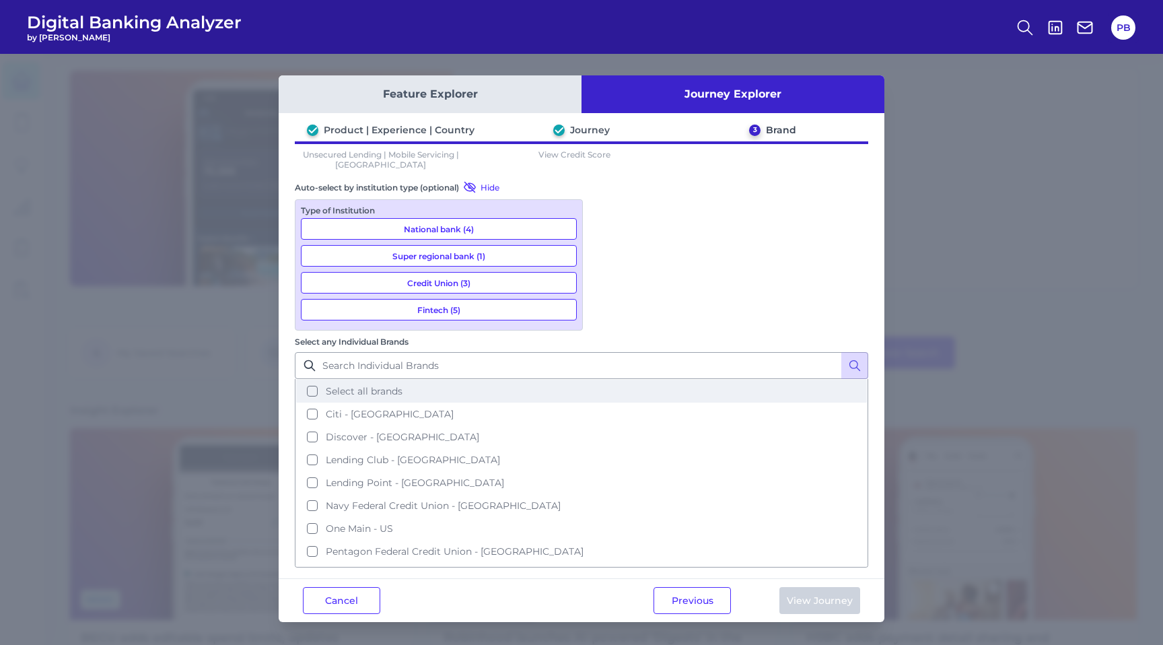
click at [602, 380] on button "Select all brands" at bounding box center [581, 391] width 571 height 23
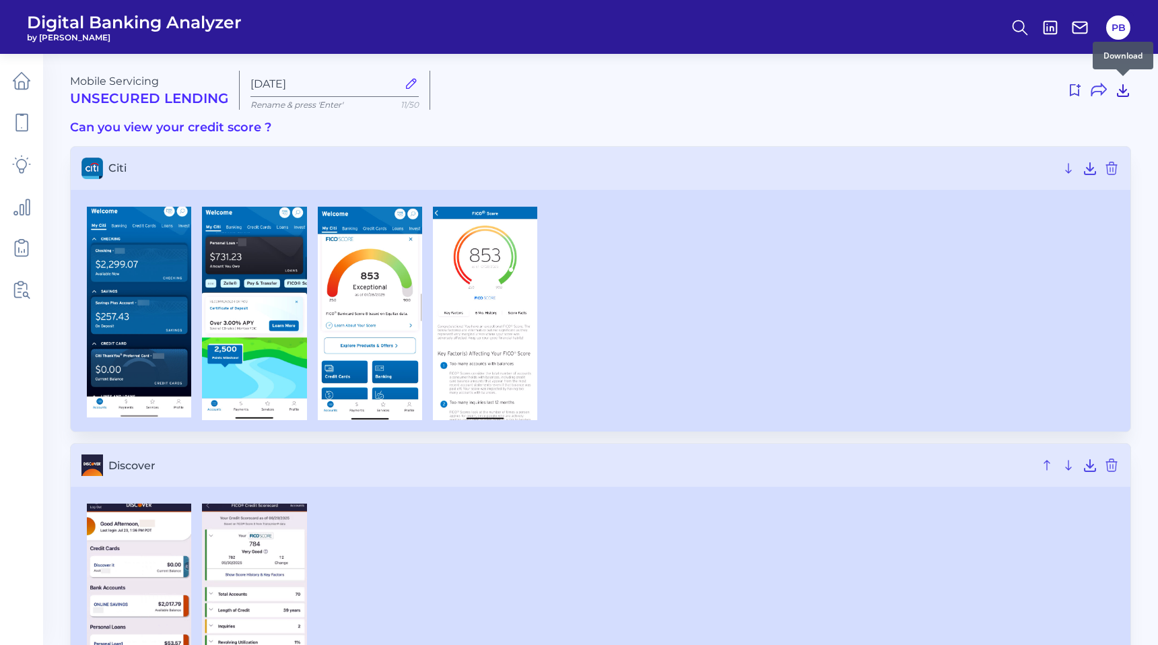
click at [1121, 91] on icon at bounding box center [1122, 90] width 11 height 11
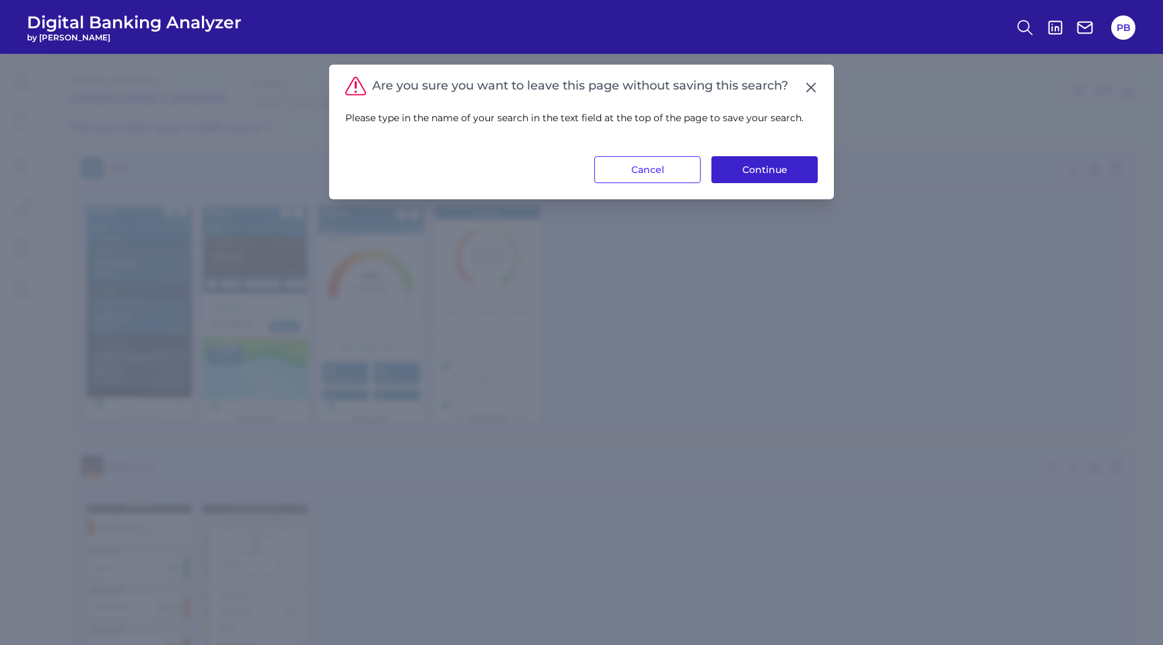
click at [736, 166] on button "Continue" at bounding box center [765, 169] width 106 height 27
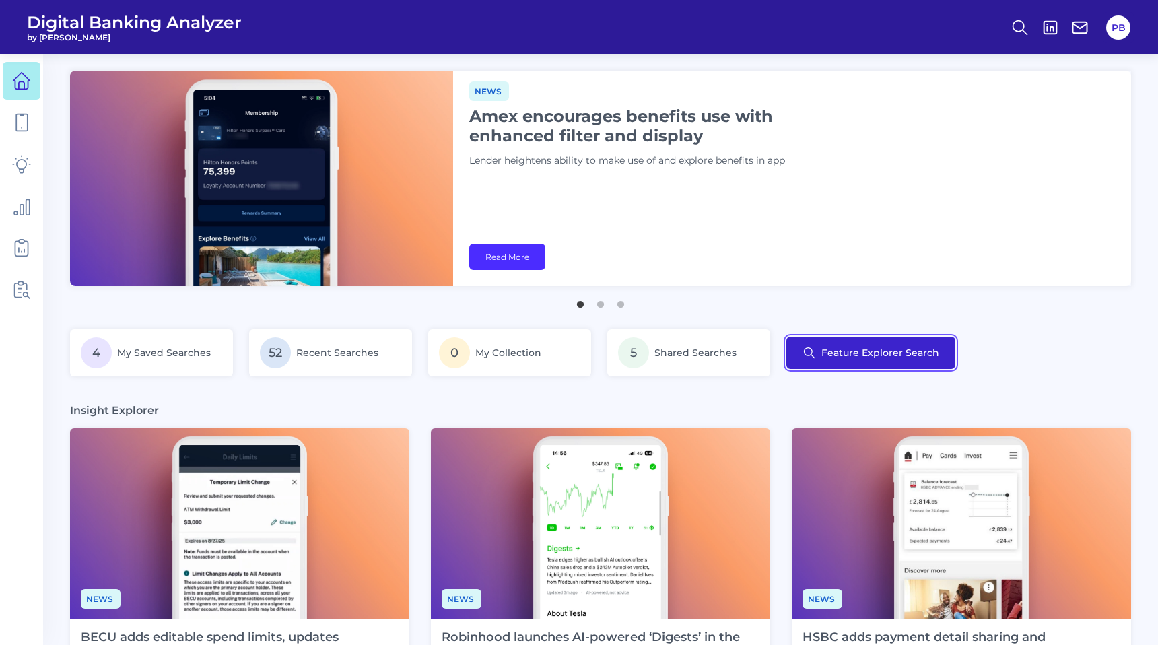
click at [884, 351] on button "Feature Explorer Search" at bounding box center [870, 353] width 169 height 32
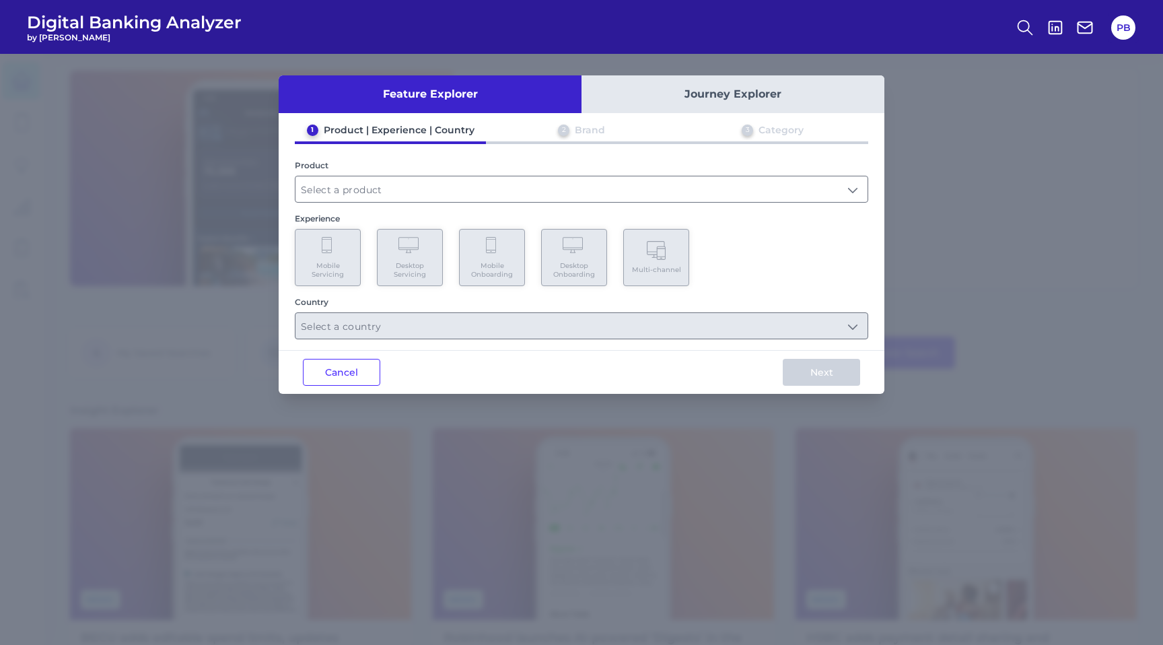
click at [687, 100] on button "Journey Explorer" at bounding box center [733, 94] width 303 height 38
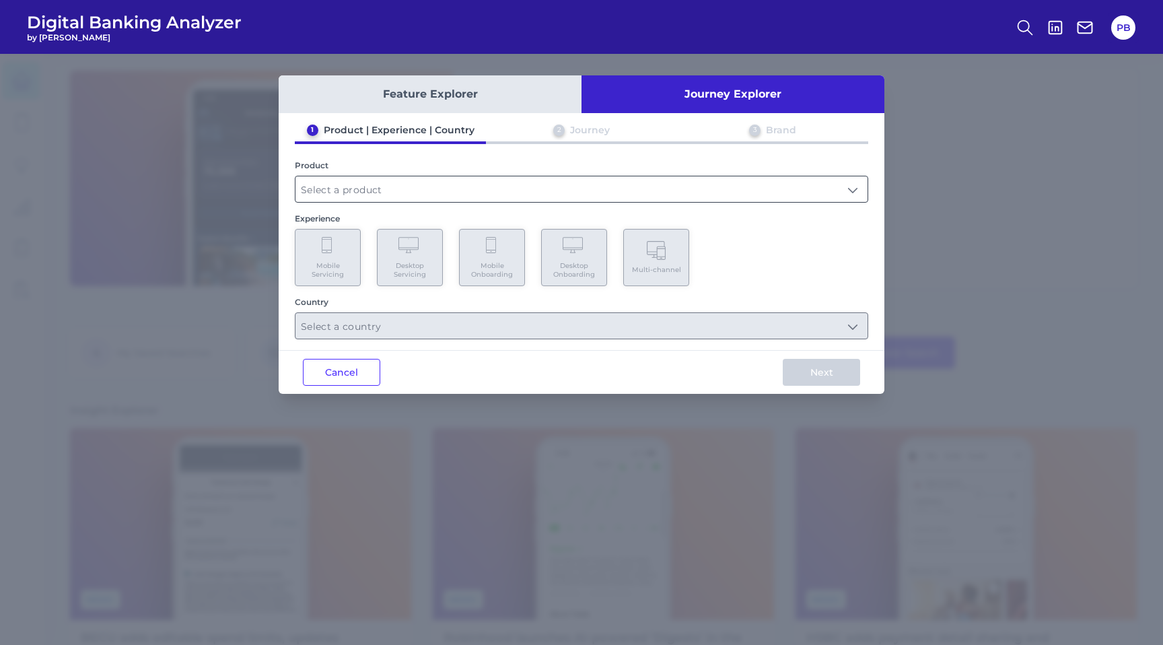
click at [522, 188] on input "text" at bounding box center [582, 189] width 572 height 26
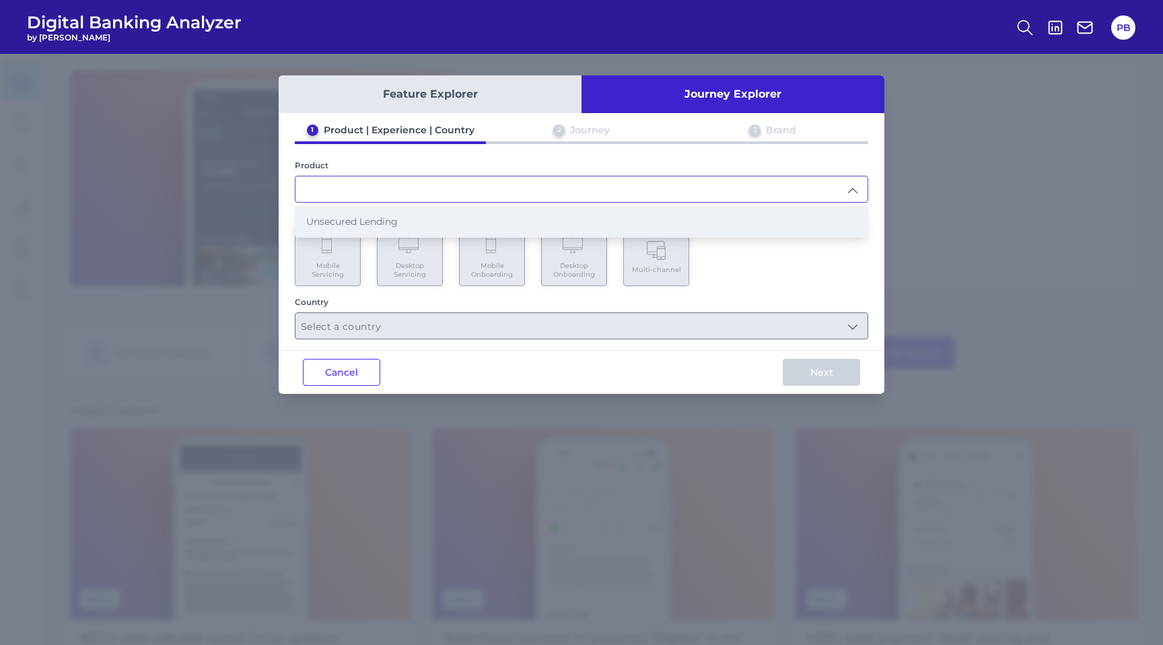
click at [496, 213] on li "Unsecured Lending" at bounding box center [582, 221] width 572 height 31
type input "Unsecured Lending"
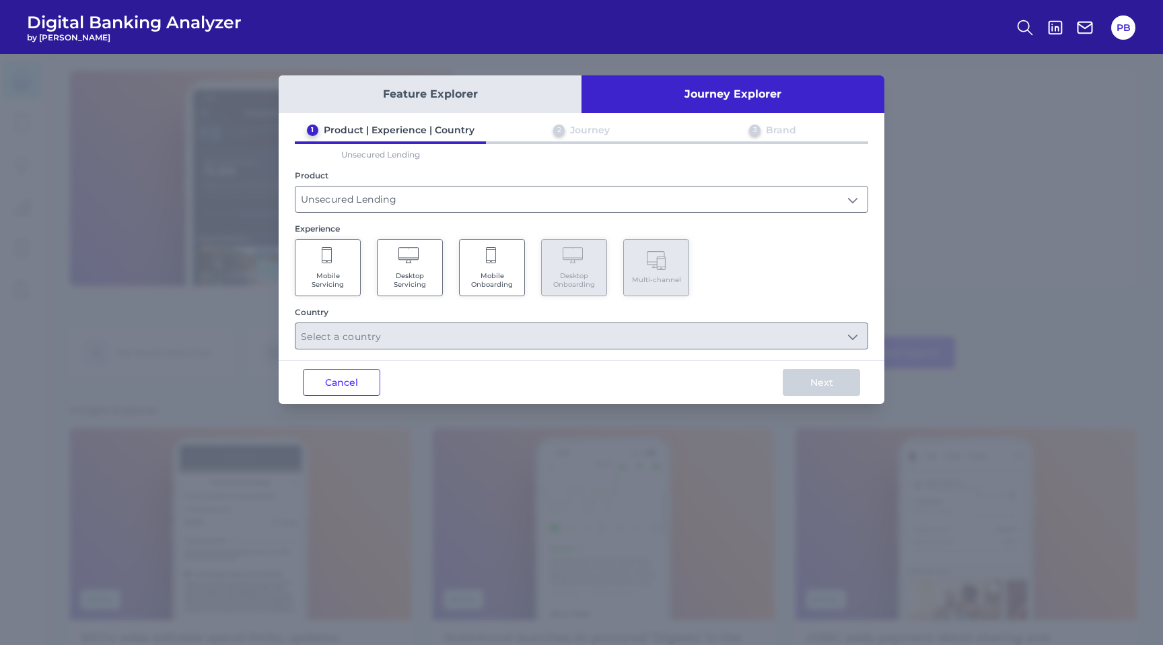
click at [325, 256] on icon at bounding box center [328, 256] width 12 height 19
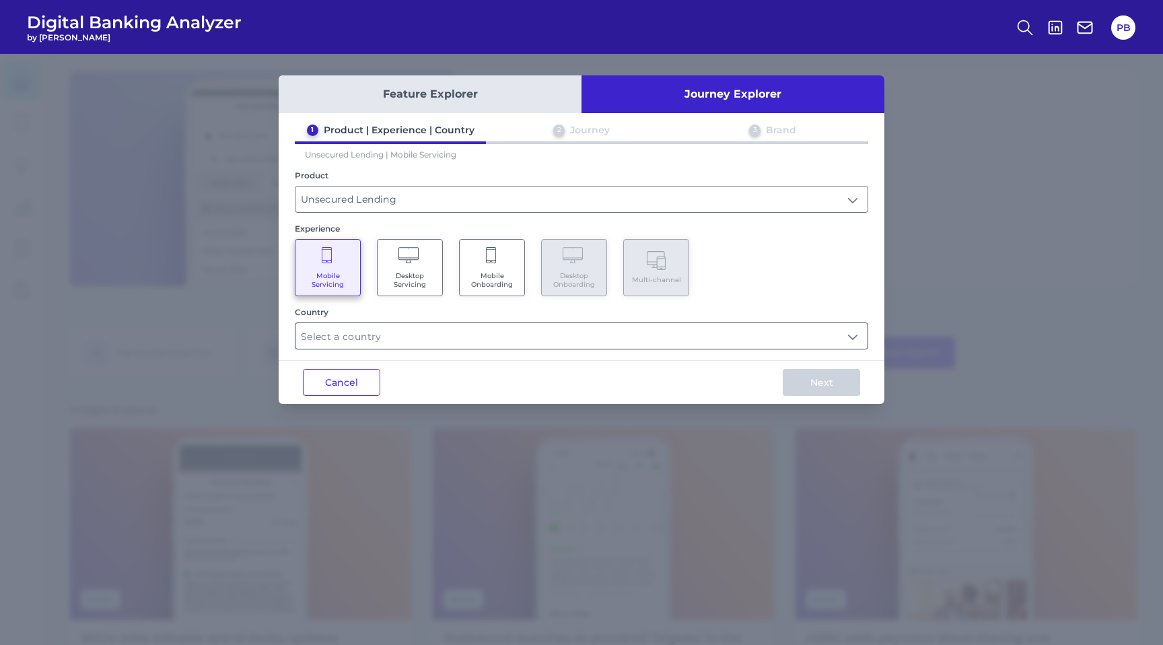
click at [566, 335] on input "text" at bounding box center [582, 336] width 572 height 26
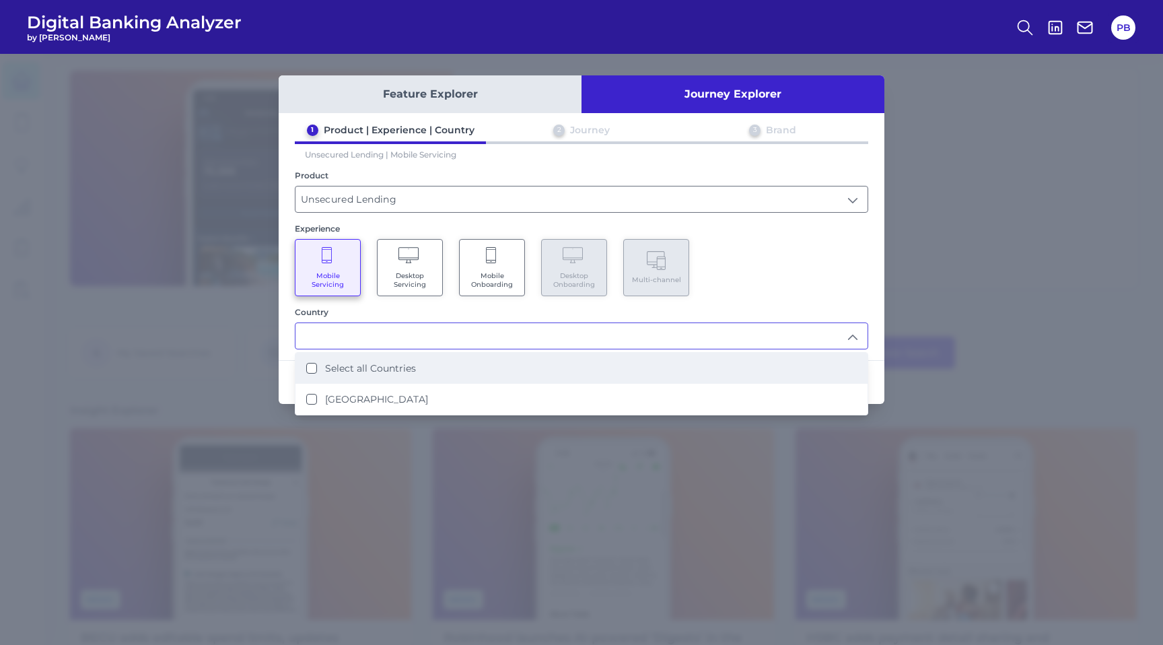
click at [516, 361] on li "Select all Countries" at bounding box center [582, 368] width 572 height 31
type input "Select all Countries"
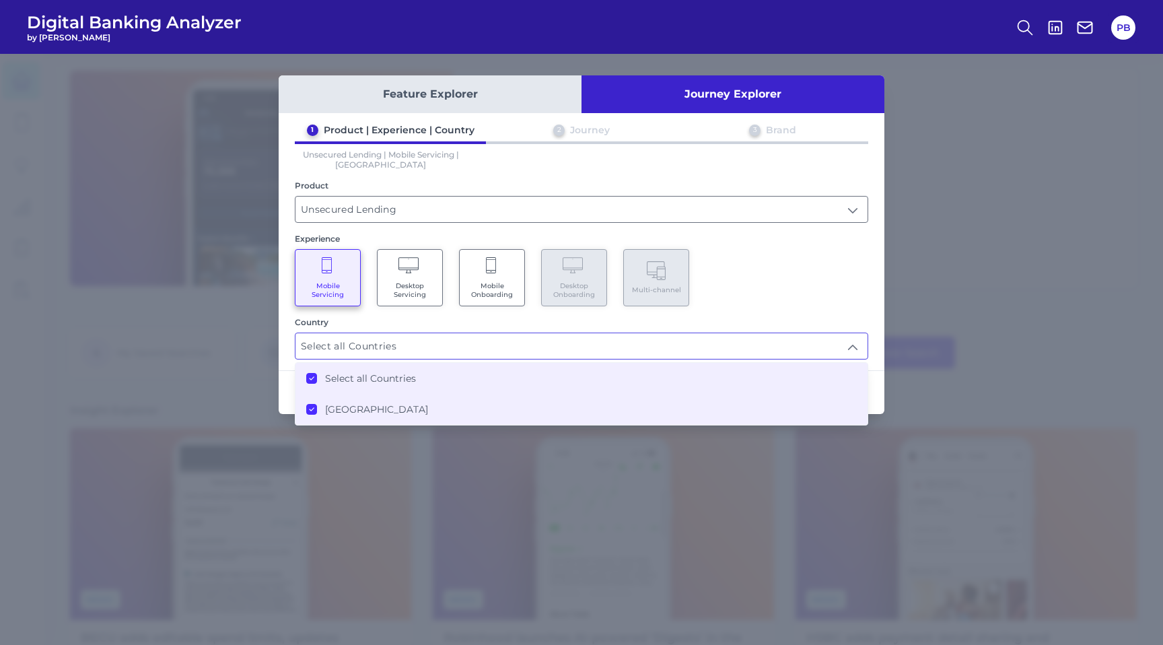
click at [789, 302] on div "Mobile Servicing Desktop Servicing Mobile Onboarding Desktop Onboarding Multi-c…" at bounding box center [582, 277] width 574 height 57
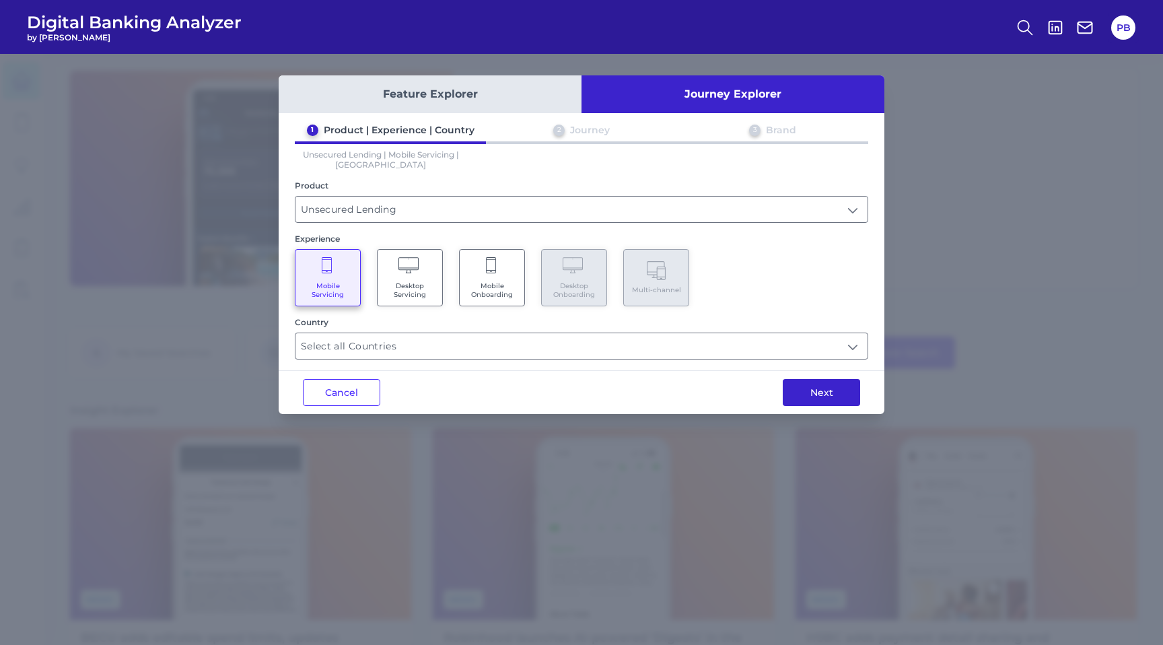
click at [833, 389] on button "Next" at bounding box center [821, 392] width 77 height 27
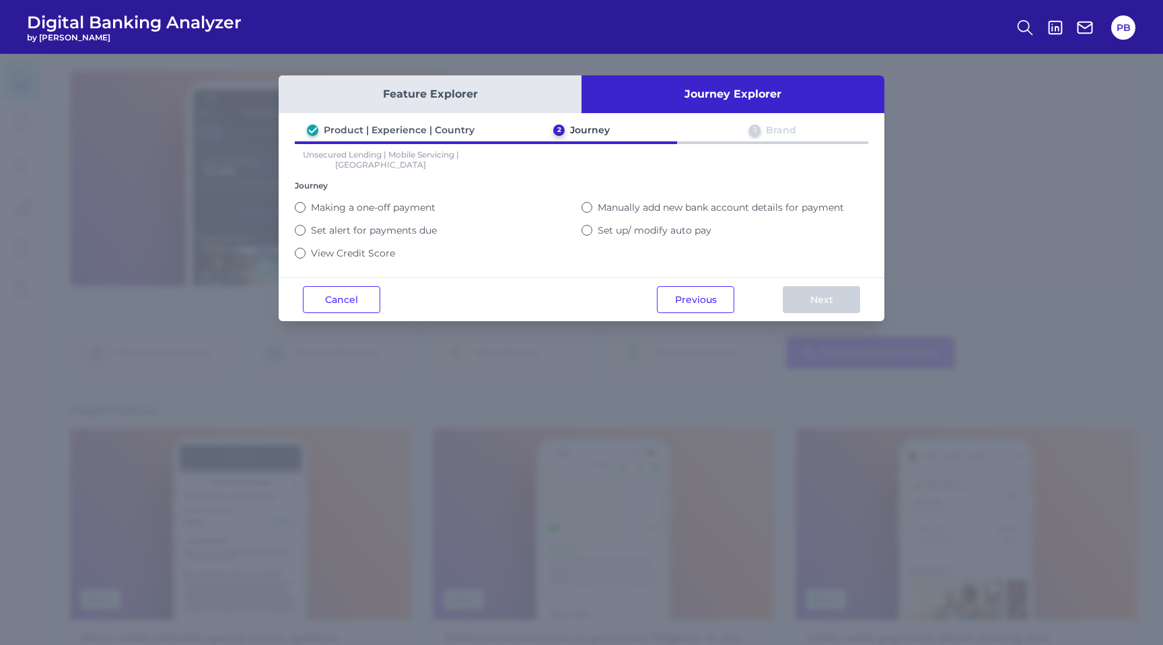
click at [297, 205] on button "Making a one-off payment" at bounding box center [300, 207] width 11 height 11
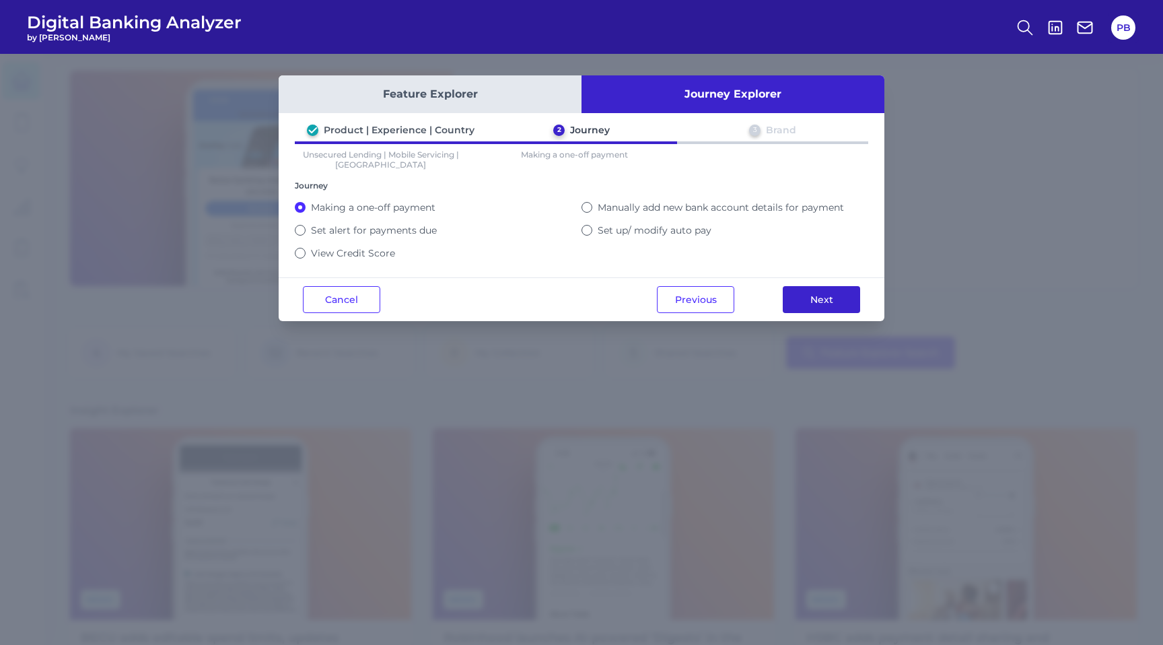
click at [841, 305] on button "Next" at bounding box center [821, 299] width 77 height 27
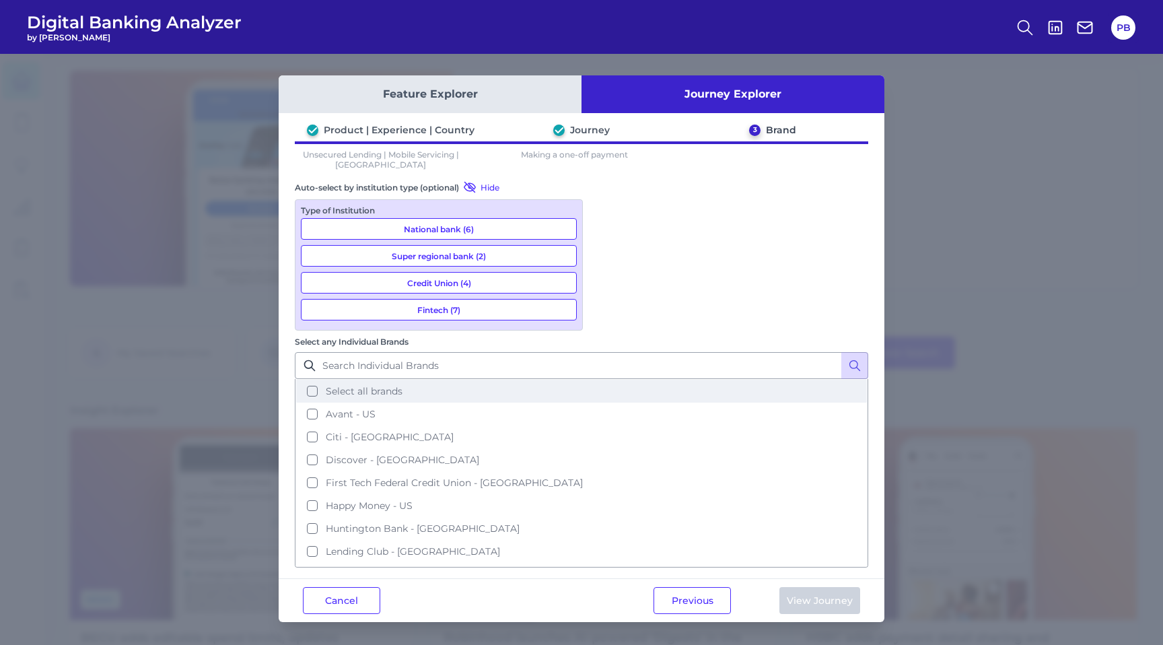
click at [609, 380] on button "Select all brands" at bounding box center [581, 391] width 571 height 23
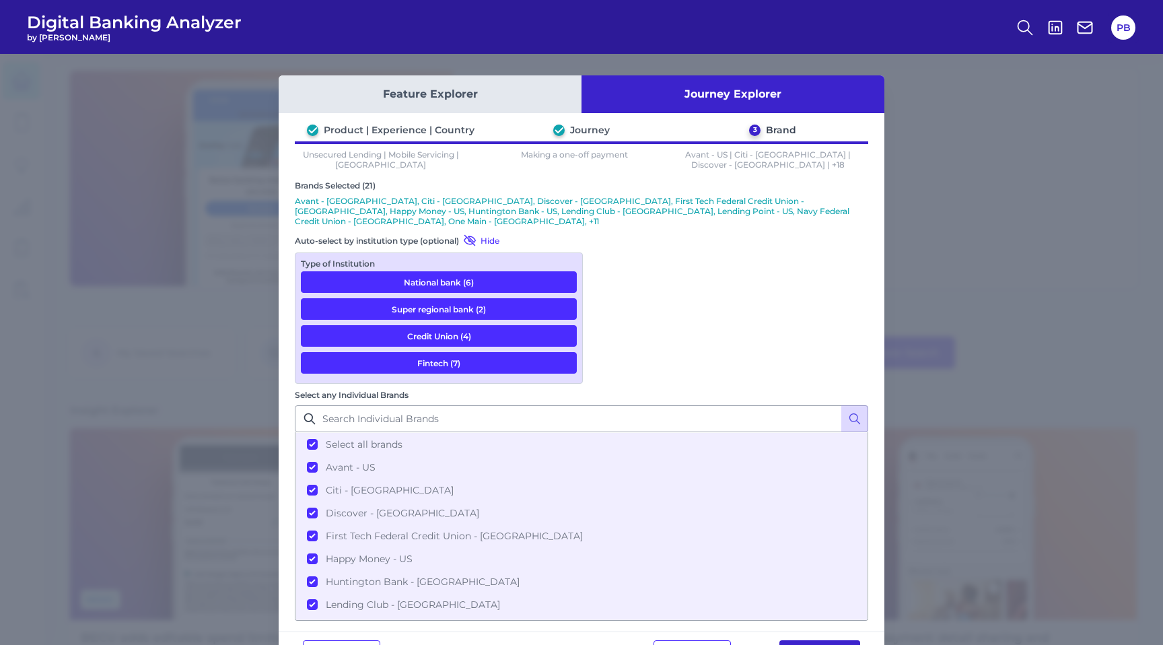
click at [822, 640] on button "View Journey" at bounding box center [820, 653] width 81 height 27
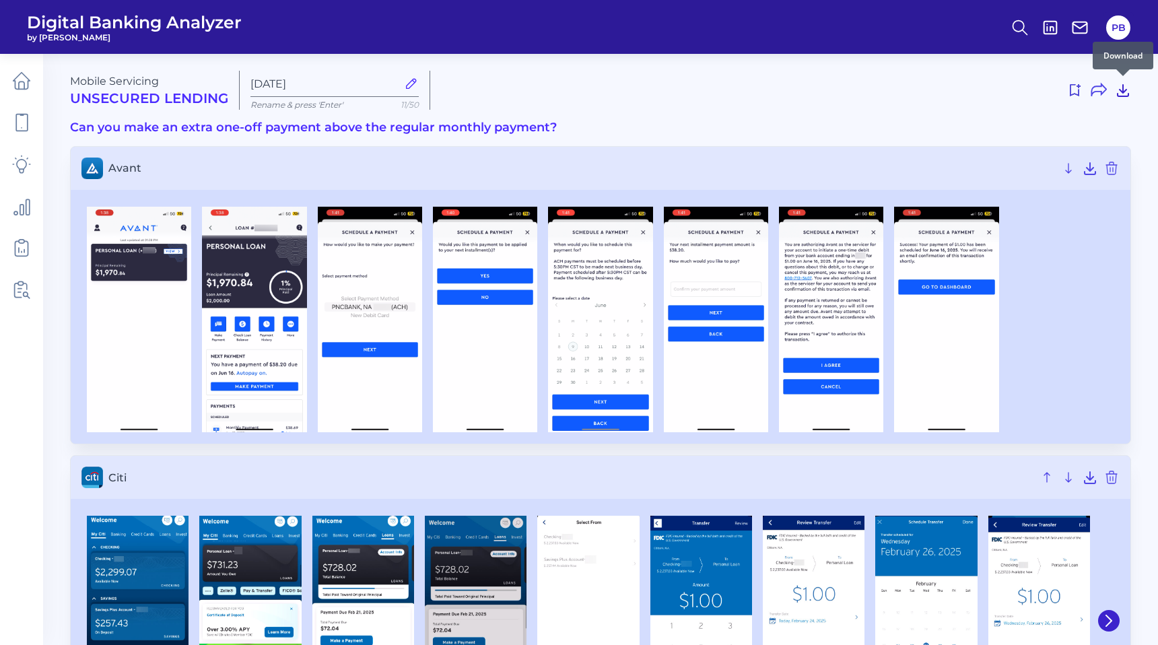
click at [1124, 95] on icon at bounding box center [1122, 90] width 11 height 11
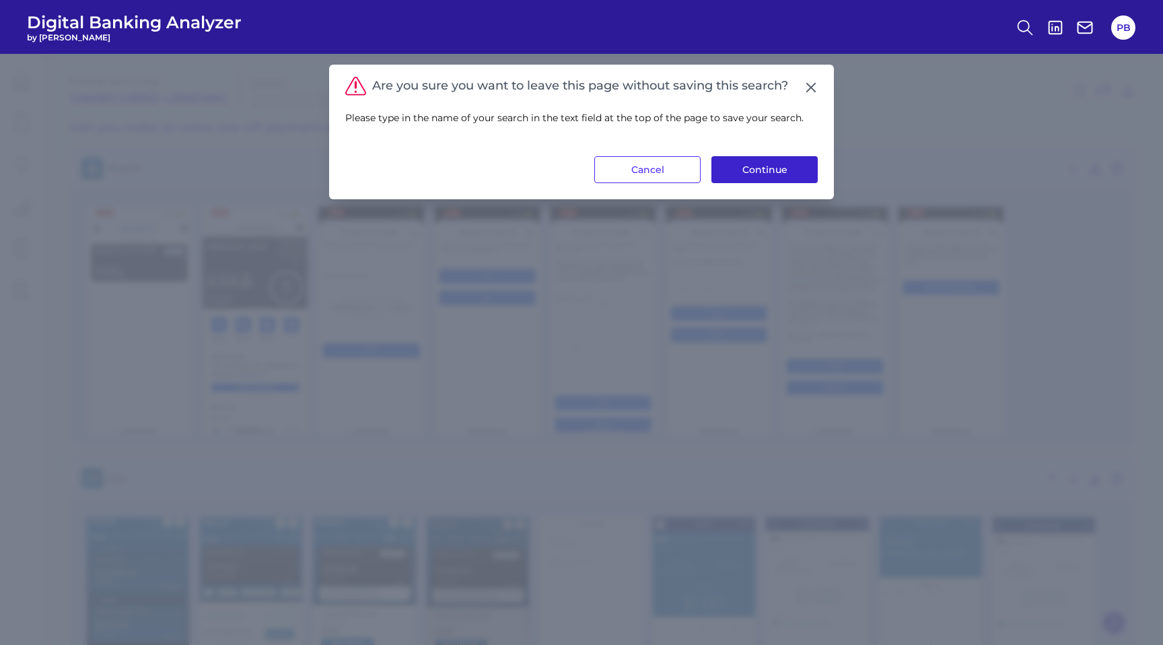
click at [781, 171] on button "Continue" at bounding box center [765, 169] width 106 height 27
